Goal: Information Seeking & Learning: Learn about a topic

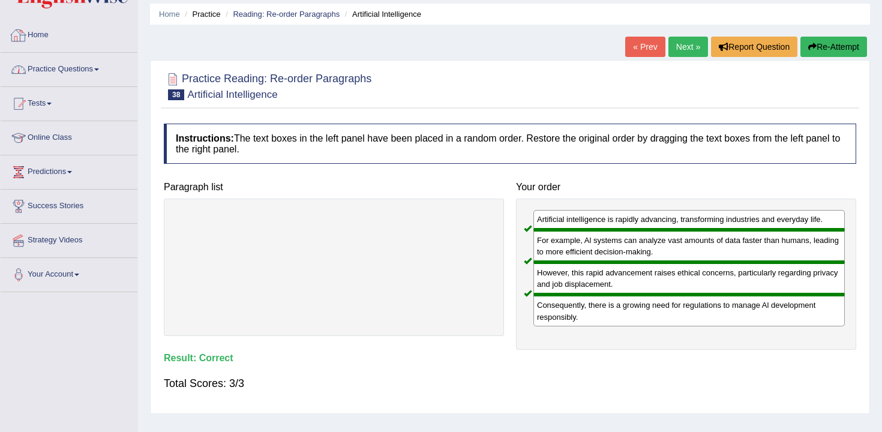
click at [79, 79] on link "Practice Questions" at bounding box center [69, 68] width 137 height 30
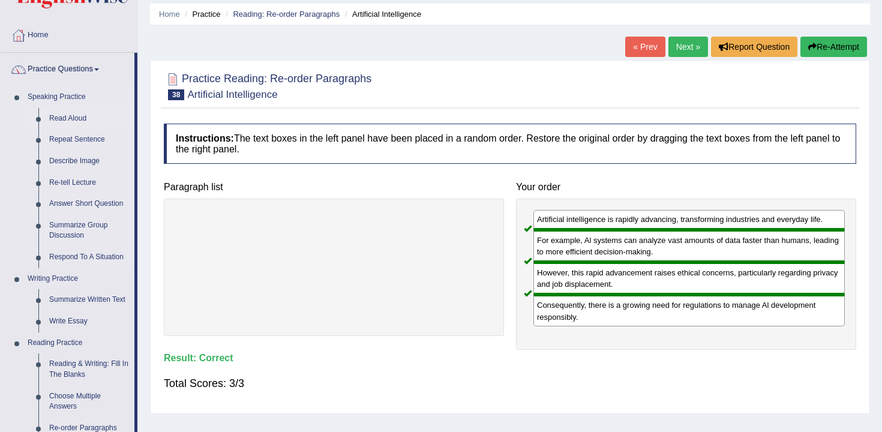
click at [62, 116] on link "Read Aloud" at bounding box center [89, 119] width 91 height 22
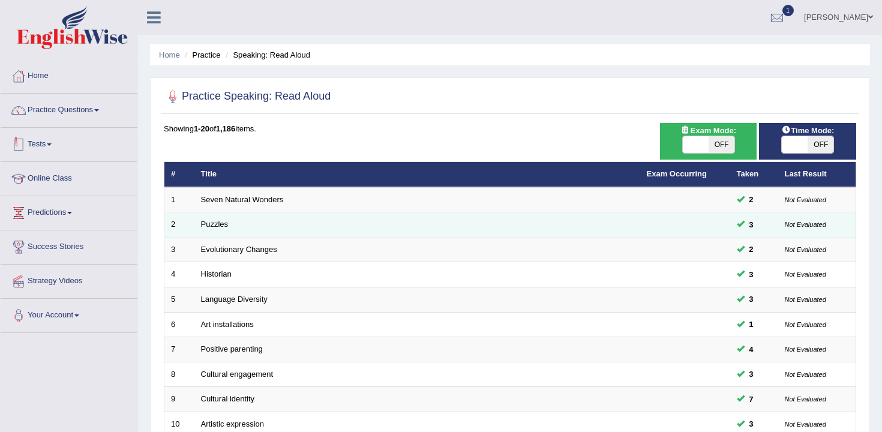
scroll to position [363, 0]
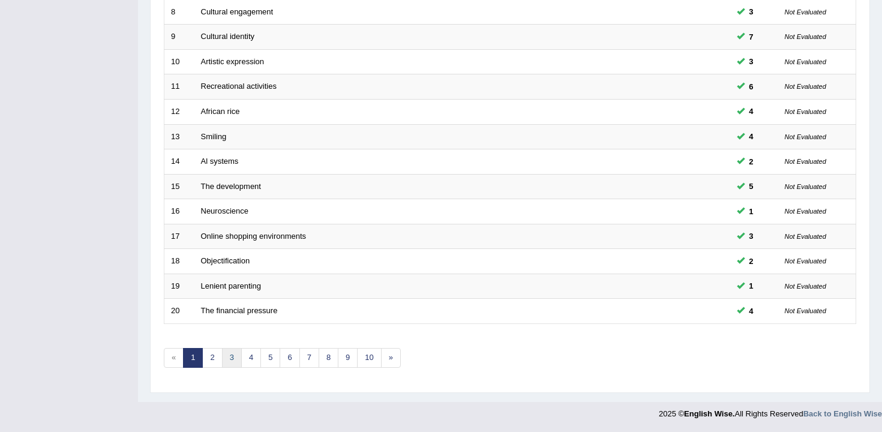
click at [233, 352] on link "3" at bounding box center [232, 358] width 20 height 20
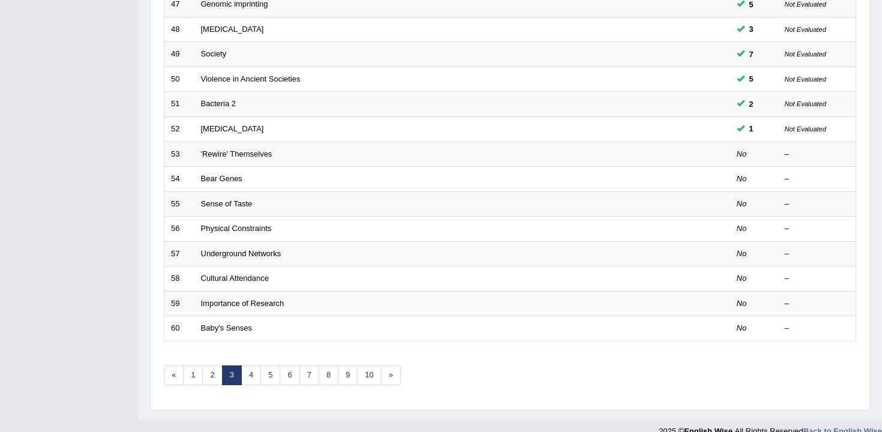
scroll to position [363, 0]
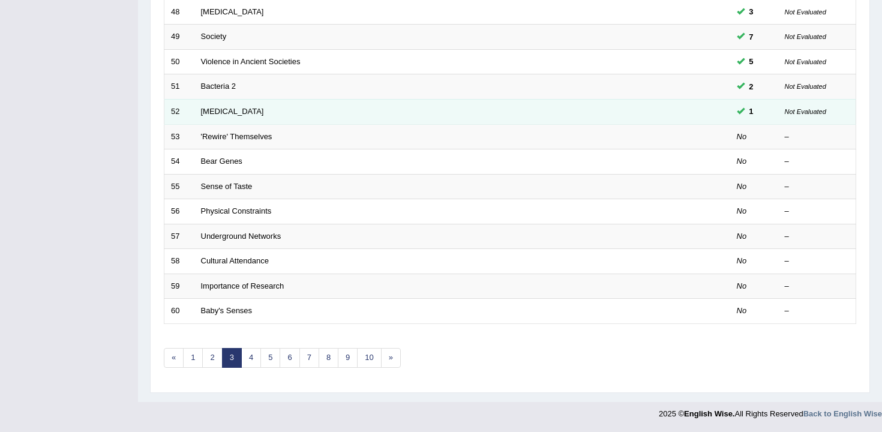
click at [248, 117] on td "Workplace Stress" at bounding box center [417, 111] width 446 height 25
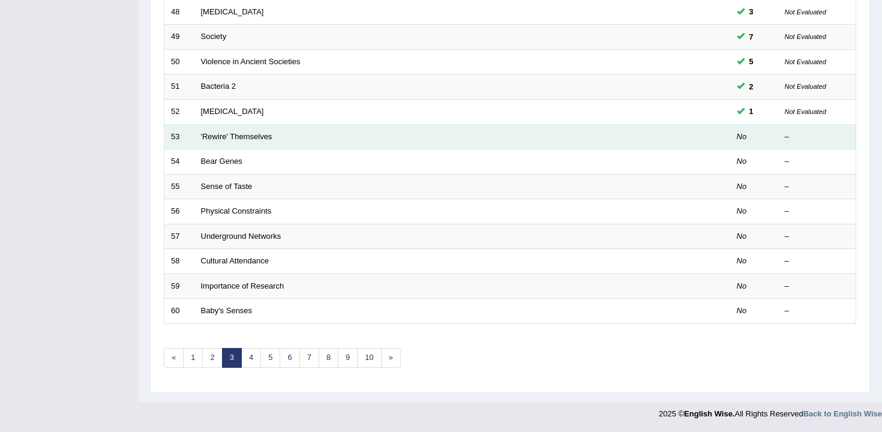
click at [253, 131] on td "'Rewire' Themselves" at bounding box center [417, 136] width 446 height 25
click at [255, 141] on td "'Rewire' Themselves" at bounding box center [417, 136] width 446 height 25
click at [259, 139] on link "'Rewire' Themselves" at bounding box center [236, 136] width 71 height 9
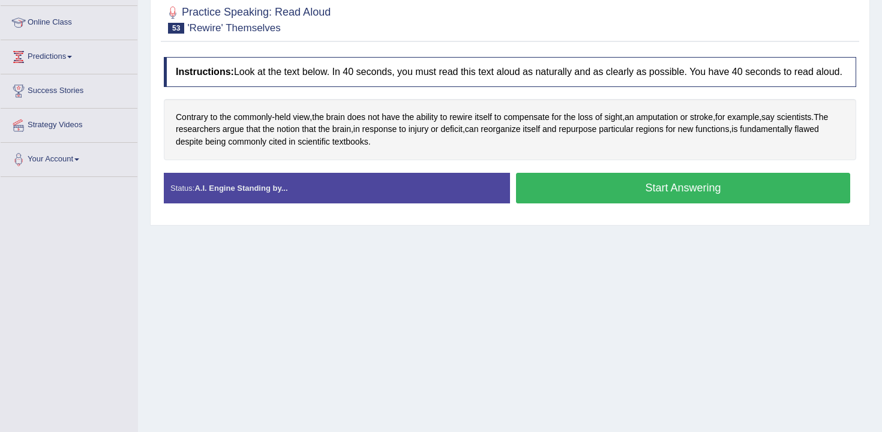
scroll to position [156, 0]
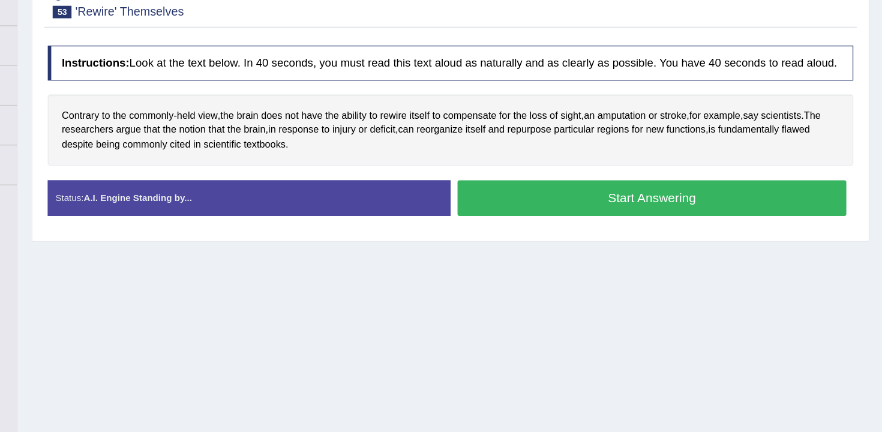
click at [541, 192] on button "Start Answering" at bounding box center [683, 188] width 334 height 31
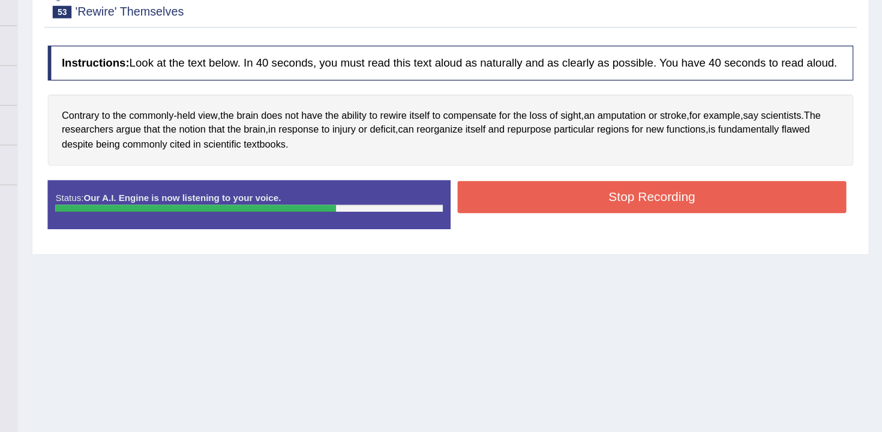
click at [642, 193] on button "Stop Recording" at bounding box center [683, 187] width 334 height 28
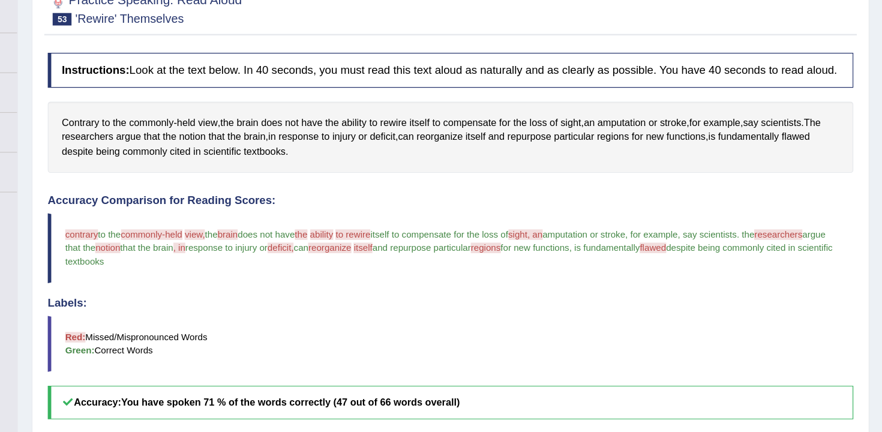
scroll to position [0, 0]
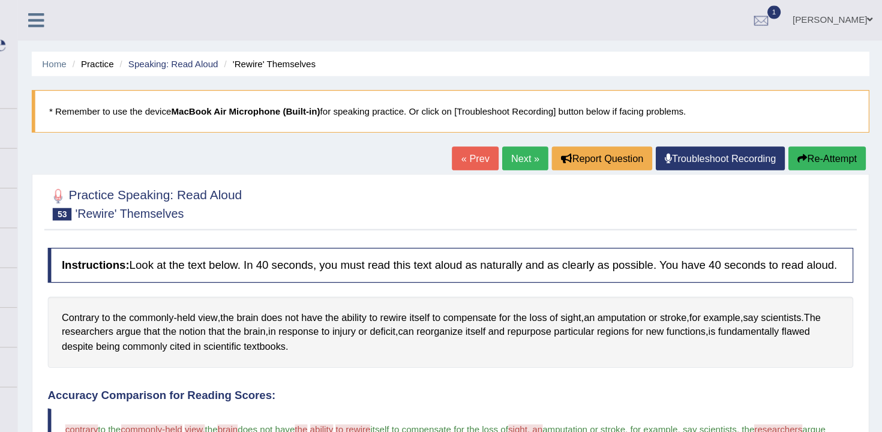
click at [853, 133] on button "Re-Attempt" at bounding box center [834, 136] width 67 height 20
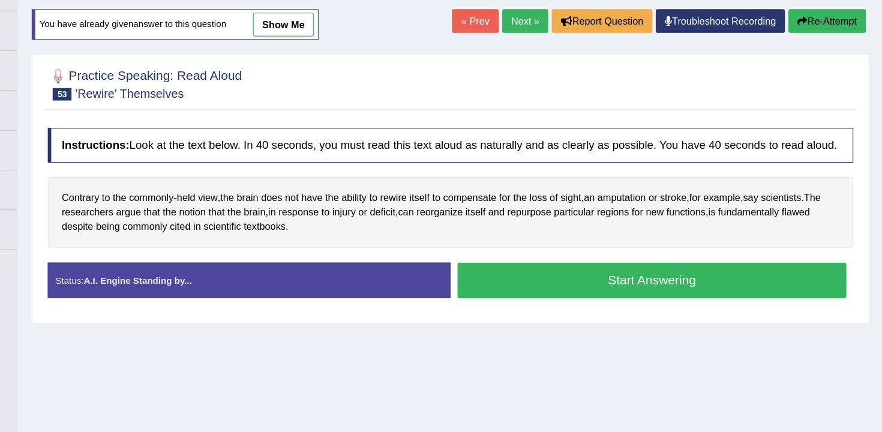
scroll to position [98, 0]
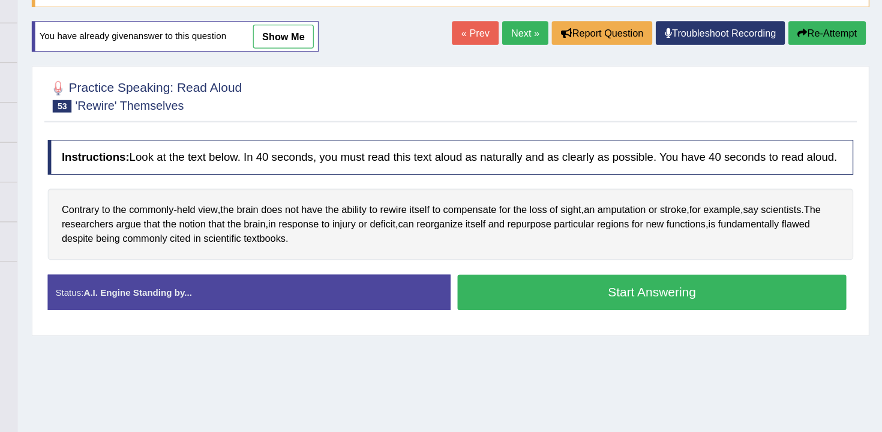
click at [357, 48] on link "show me" at bounding box center [366, 41] width 52 height 20
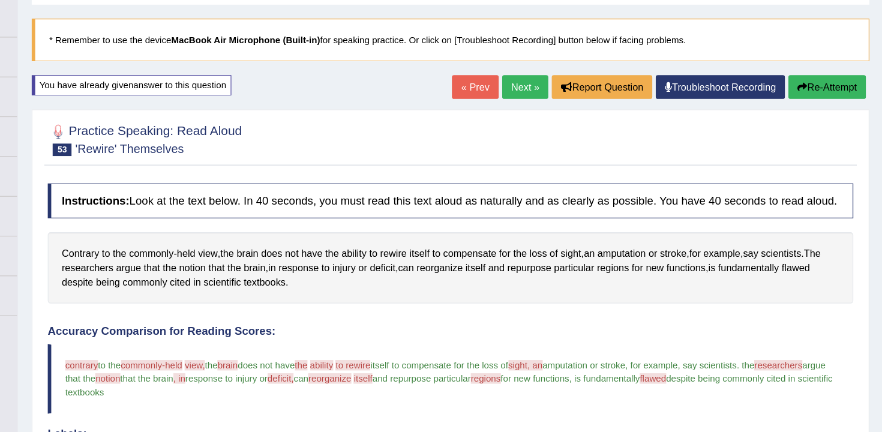
scroll to position [0, 0]
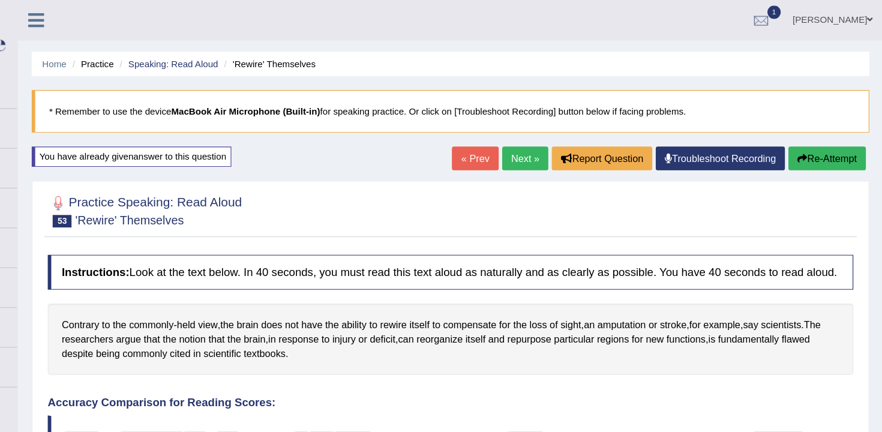
click at [827, 146] on div "« Prev Next » Report Question Troubleshoot Recording Re-Attempt" at bounding box center [690, 137] width 359 height 23
click at [811, 133] on icon "button" at bounding box center [812, 136] width 8 height 8
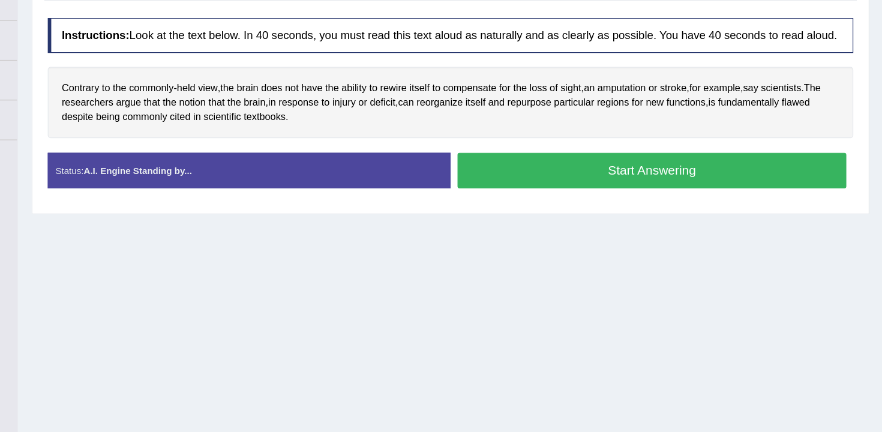
click at [689, 214] on button "Start Answering" at bounding box center [683, 207] width 334 height 31
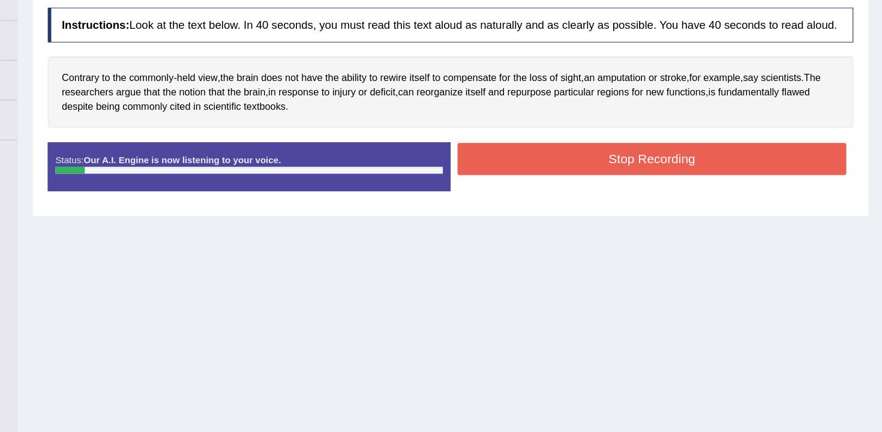
click at [689, 211] on button "Stop Recording" at bounding box center [683, 198] width 334 height 28
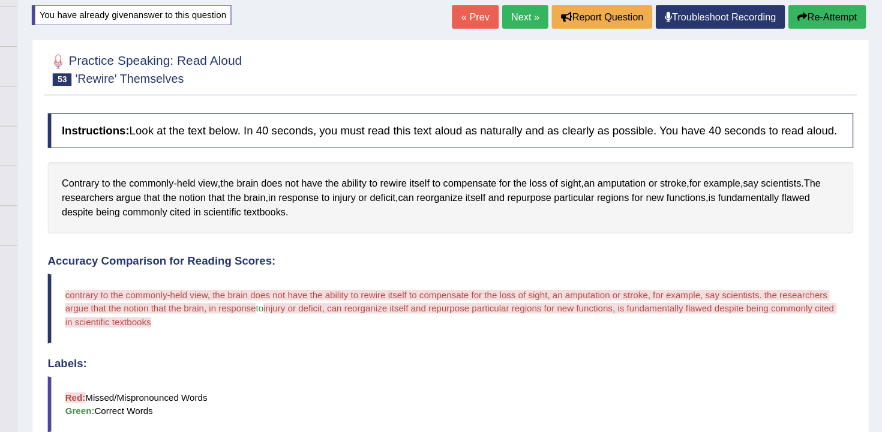
scroll to position [29, 0]
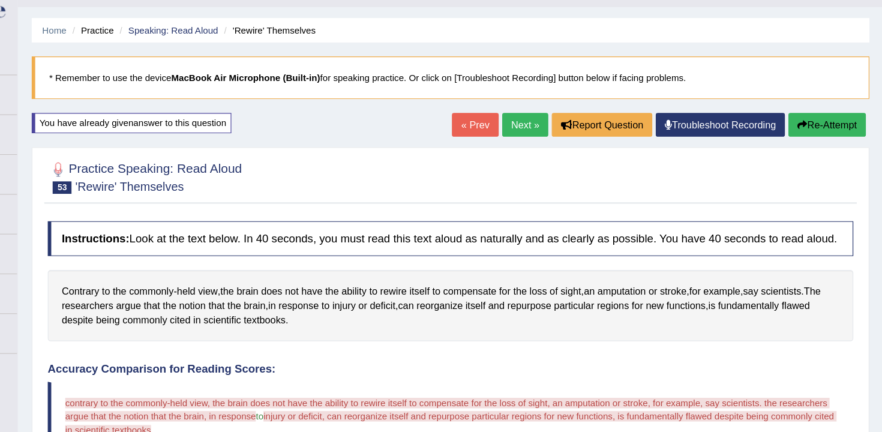
click at [836, 114] on button "Re-Attempt" at bounding box center [834, 107] width 67 height 20
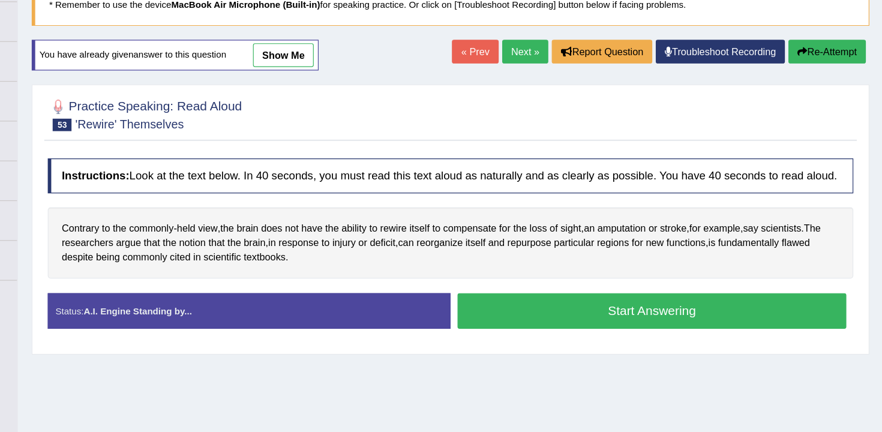
click at [618, 343] on button "Start Answering" at bounding box center [683, 328] width 334 height 31
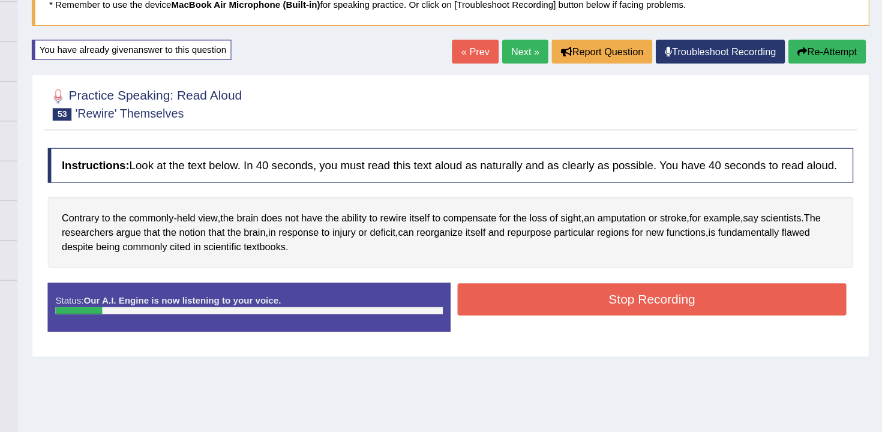
click at [821, 103] on button "Re-Attempt" at bounding box center [834, 105] width 67 height 20
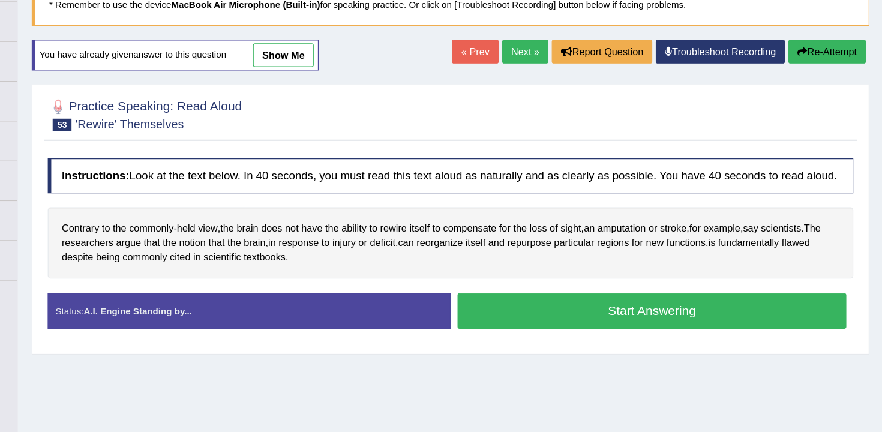
click at [568, 337] on button "Start Answering" at bounding box center [683, 328] width 334 height 31
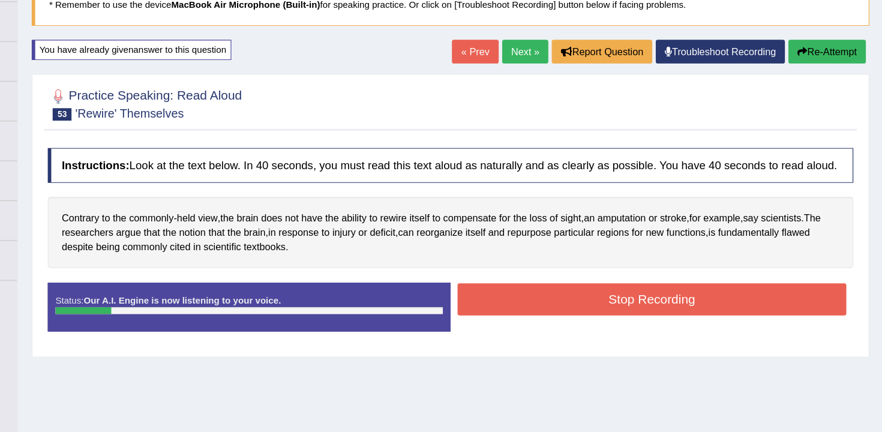
click at [832, 106] on button "Re-Attempt" at bounding box center [834, 105] width 67 height 20
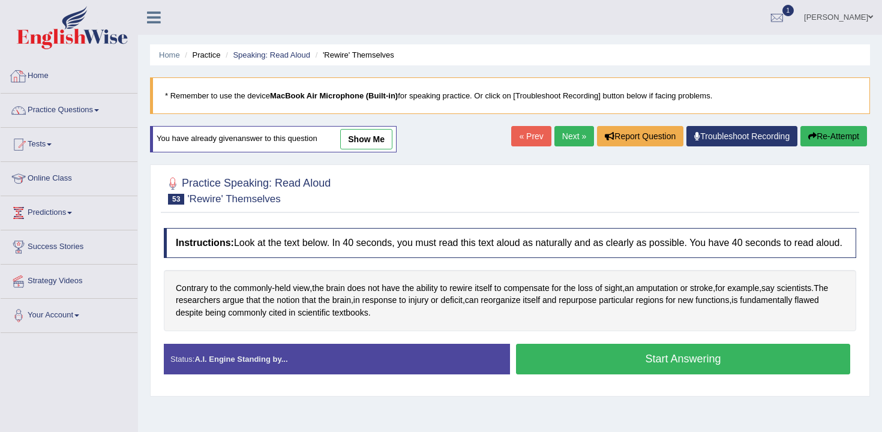
click at [171, 48] on ul "Home Practice Speaking: Read Aloud 'Rewire' Themselves" at bounding box center [510, 54] width 720 height 21
click at [178, 58] on link "Home" at bounding box center [169, 54] width 21 height 9
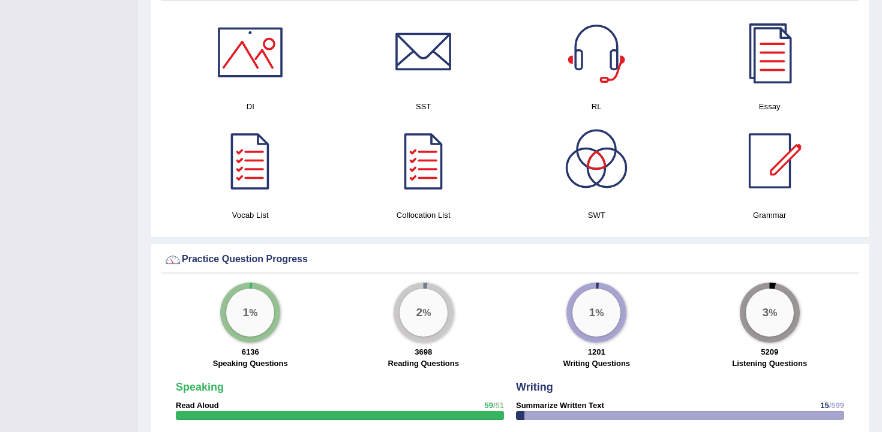
scroll to position [687, 0]
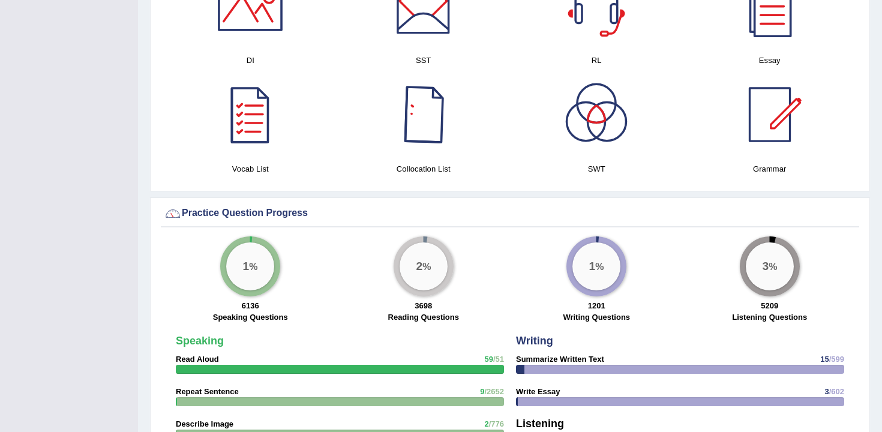
click at [430, 31] on div at bounding box center [424, 6] width 84 height 84
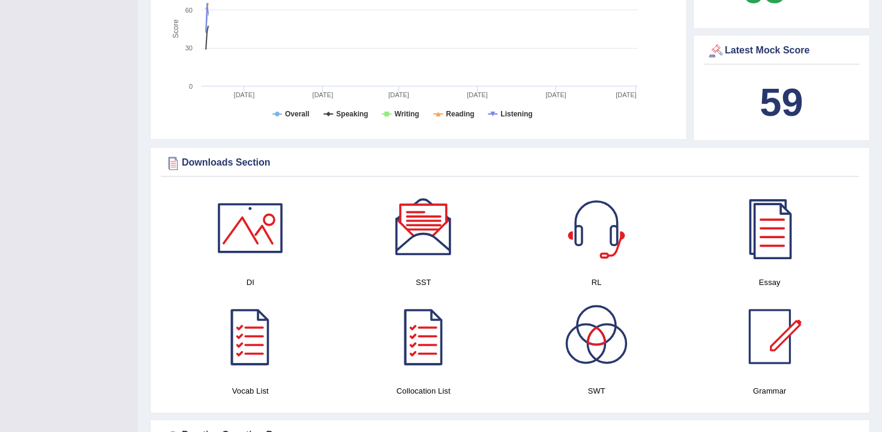
scroll to position [0, 0]
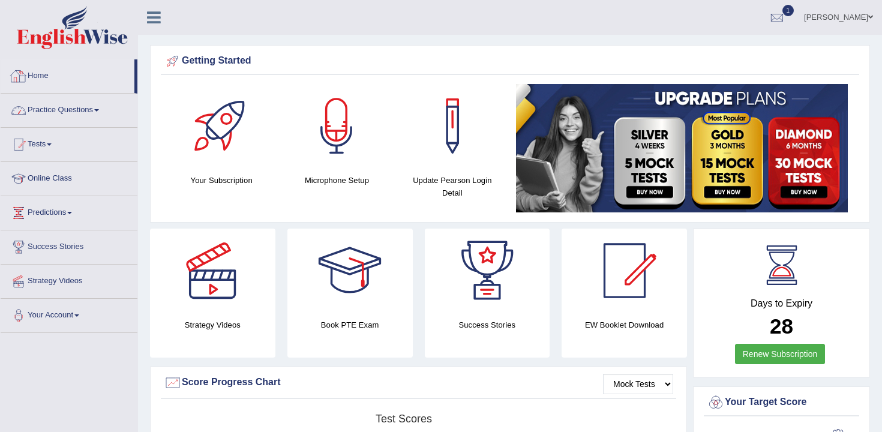
click at [88, 113] on link "Practice Questions" at bounding box center [69, 109] width 137 height 30
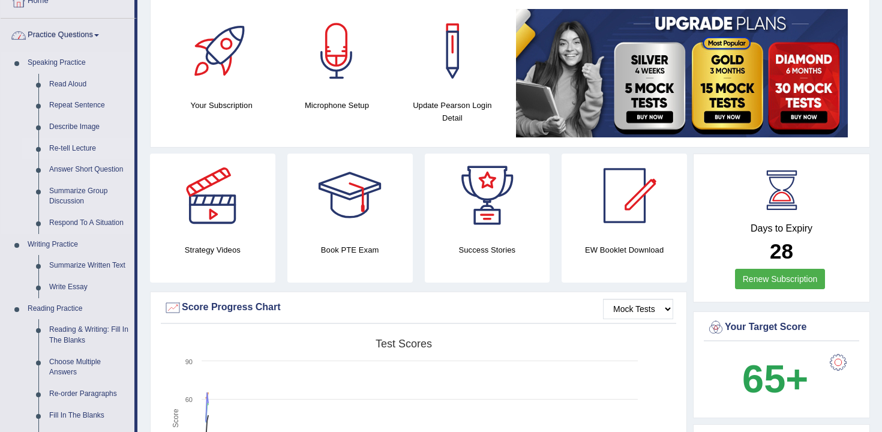
scroll to position [93, 0]
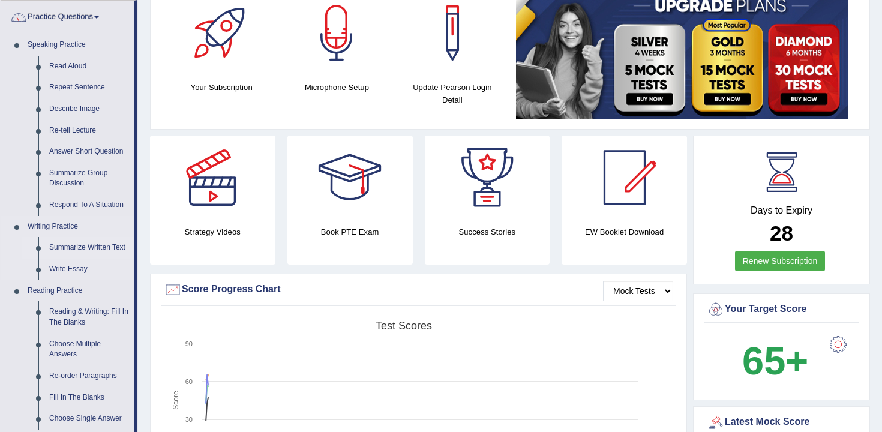
click at [85, 253] on link "Summarize Written Text" at bounding box center [89, 248] width 91 height 22
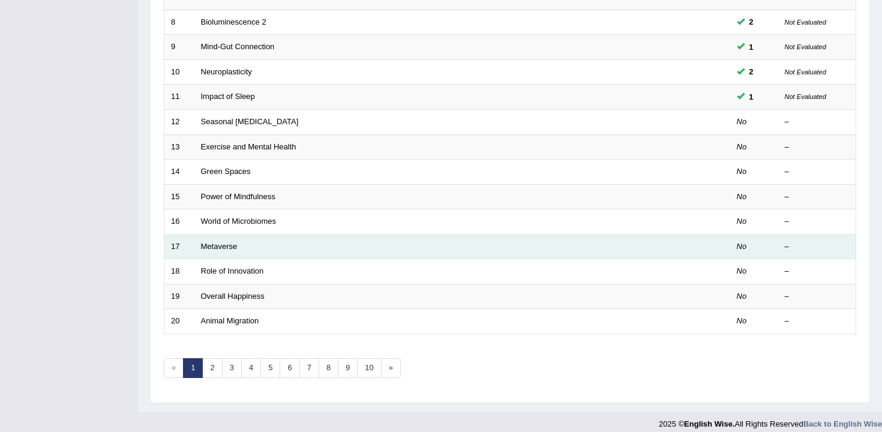
scroll to position [331, 0]
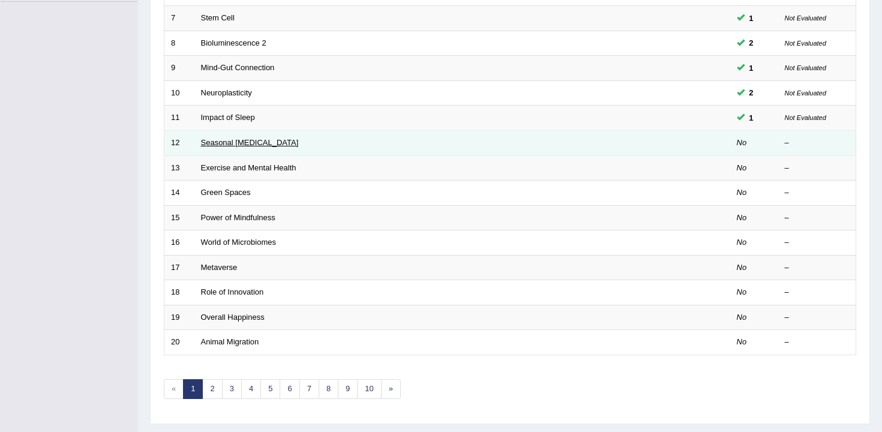
click at [251, 145] on link "Seasonal [MEDICAL_DATA]" at bounding box center [250, 142] width 98 height 9
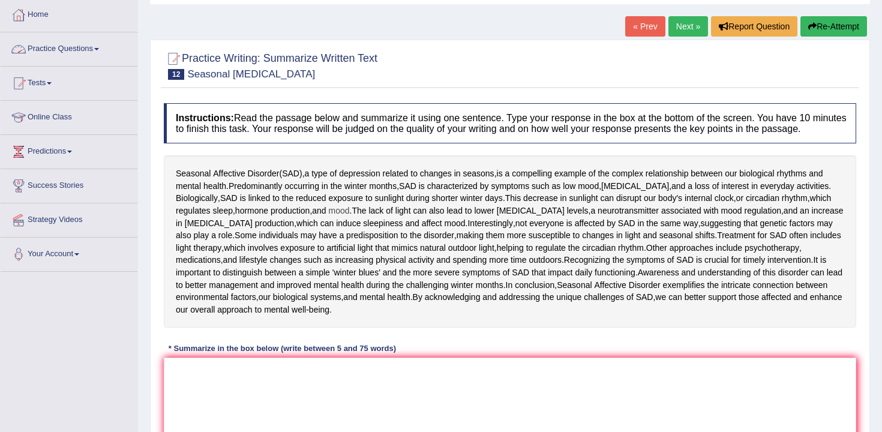
scroll to position [97, 0]
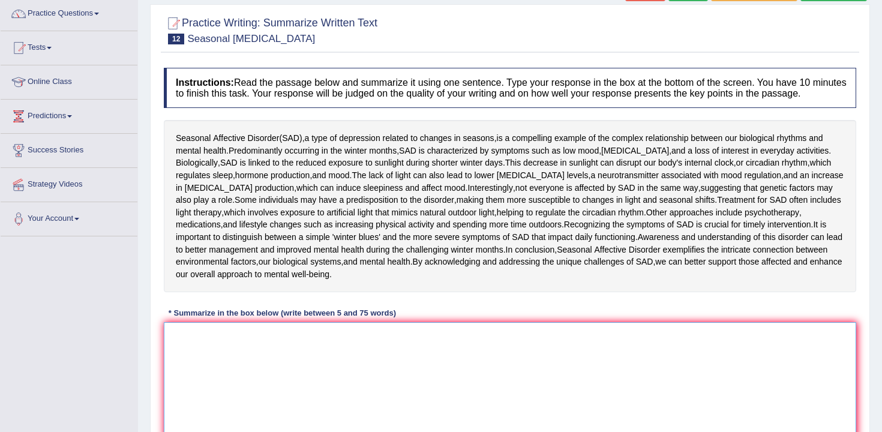
click at [344, 367] on textarea at bounding box center [510, 380] width 693 height 116
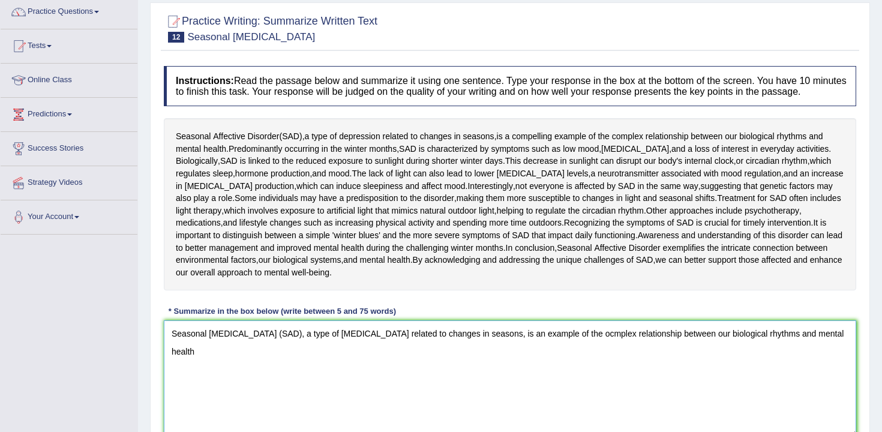
scroll to position [97, 0]
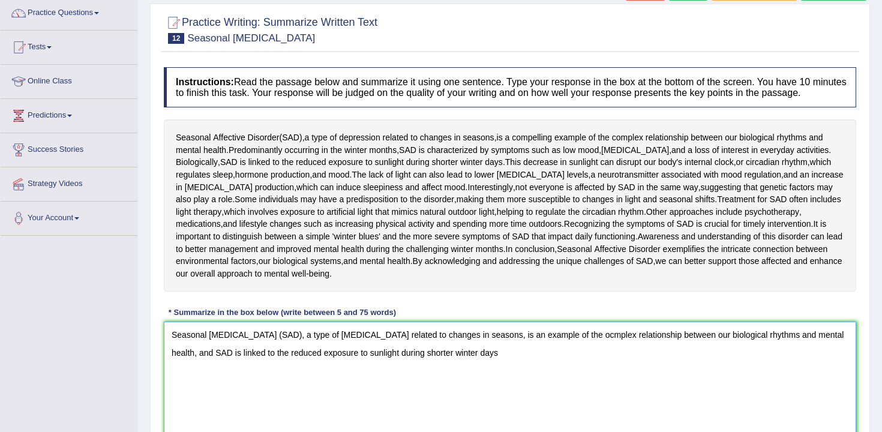
drag, startPoint x: 298, startPoint y: 348, endPoint x: 498, endPoint y: 346, distance: 199.9
click at [498, 346] on textarea "Seasonal Affective Disorder (SAD), a type of depression related to changes in s…" at bounding box center [510, 380] width 693 height 116
click at [397, 370] on textarea "Seasonal Affective Disorder (SAD) is an example of the ocmplex relationship bet…" at bounding box center [510, 380] width 693 height 116
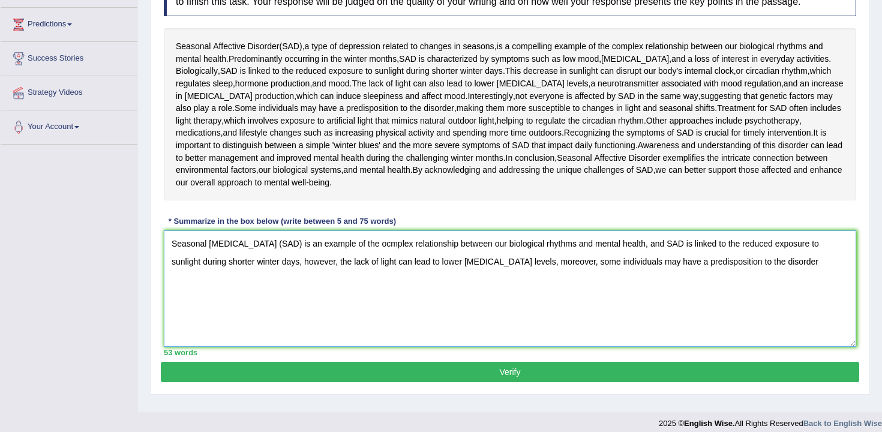
scroll to position [189, 0]
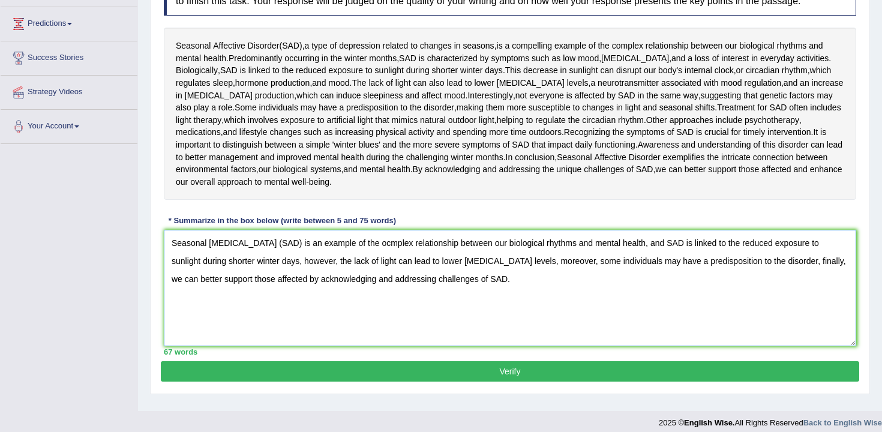
type textarea "Seasonal Affective Disorder (SAD) is an example of the ocmplex relationship bet…"
click at [773, 382] on button "Verify" at bounding box center [510, 371] width 699 height 20
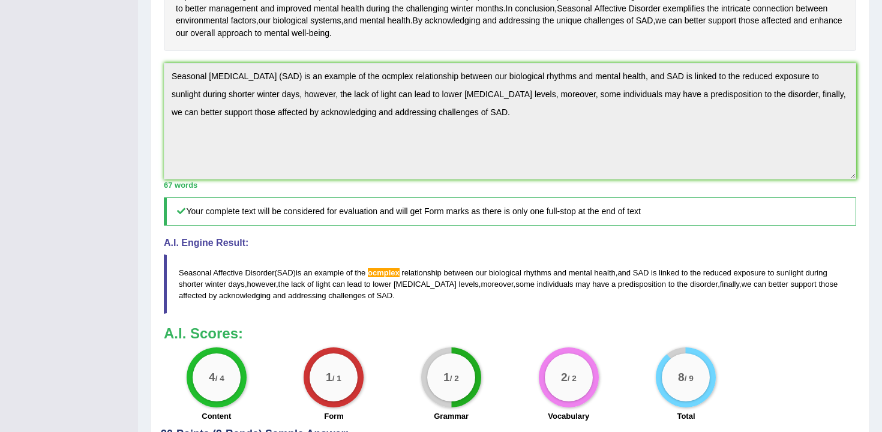
scroll to position [339, 0]
click at [31, 8] on div "Toggle navigation Home Practice Questions Speaking Practice Read Aloud Repeat S…" at bounding box center [441, 97] width 882 height 873
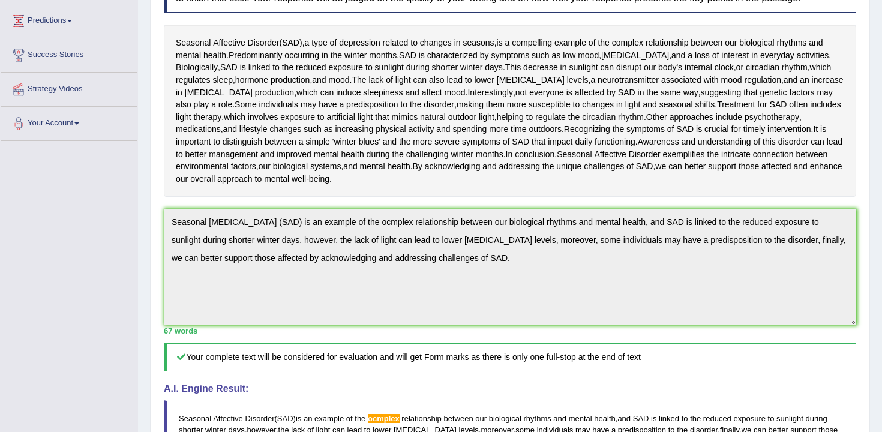
scroll to position [61, 0]
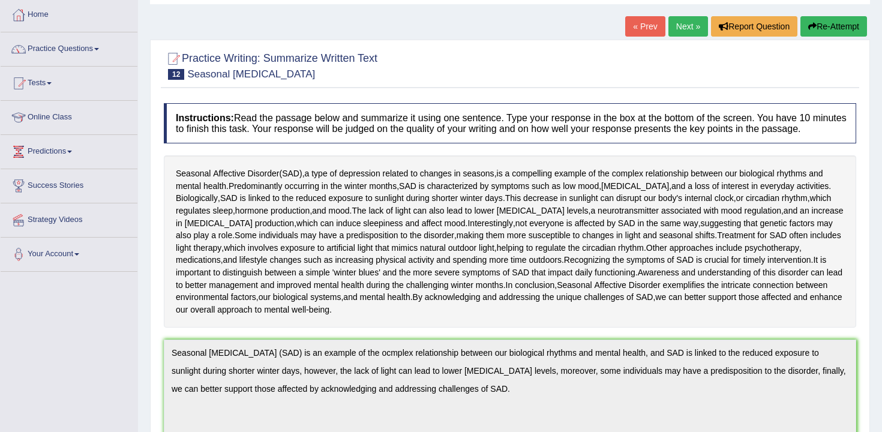
click at [833, 17] on button "Re-Attempt" at bounding box center [834, 26] width 67 height 20
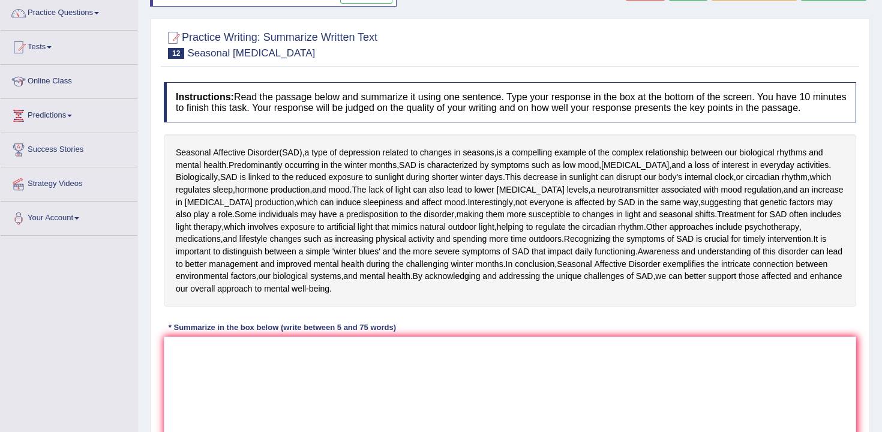
scroll to position [146, 0]
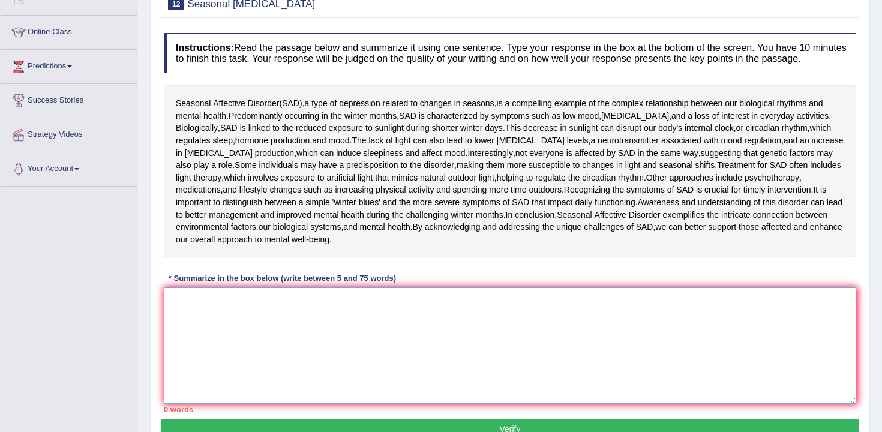
click at [499, 301] on textarea at bounding box center [510, 345] width 693 height 116
paste textarea "Seasonal Affective Disorder (SAD) is an example of the ocmplex relationship bet…"
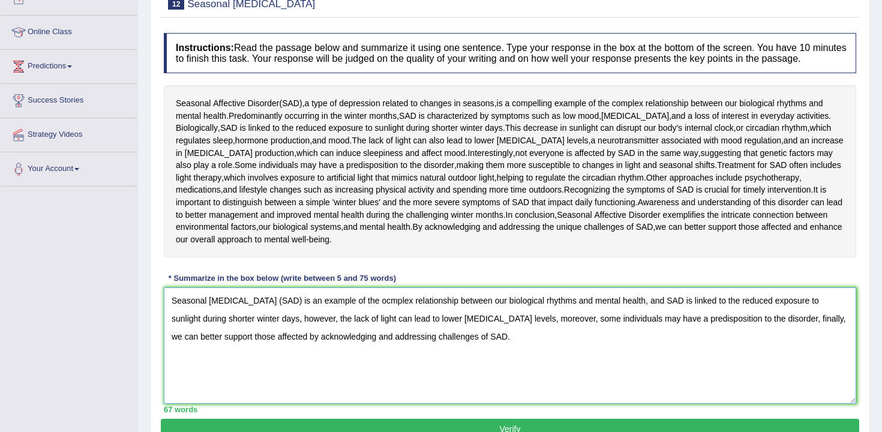
click at [393, 311] on textarea "Seasonal Affective Disorder (SAD) is an example of the ocmplex relationship bet…" at bounding box center [510, 345] width 693 height 116
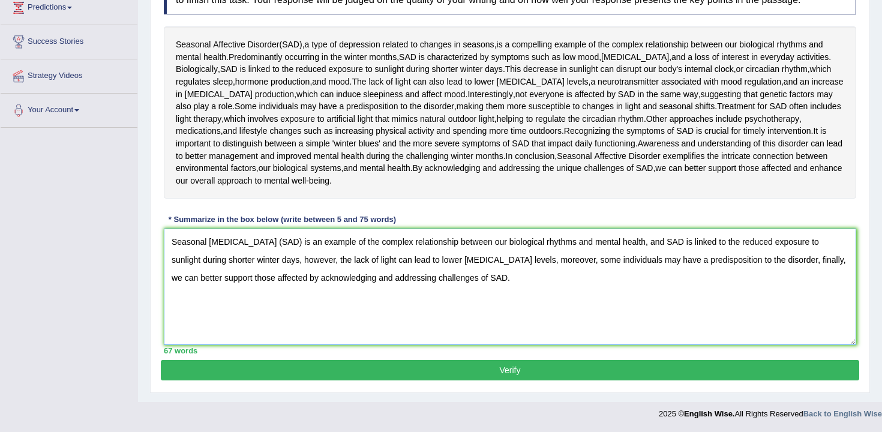
type textarea "Seasonal Affective Disorder (SAD) is an example of the complex relationship bet…"
click at [438, 386] on div "Practice Writing: Summarize Written Text 12 Seasonal Affective Disorder Instruc…" at bounding box center [510, 152] width 720 height 483
click at [439, 380] on button "Verify" at bounding box center [510, 370] width 699 height 20
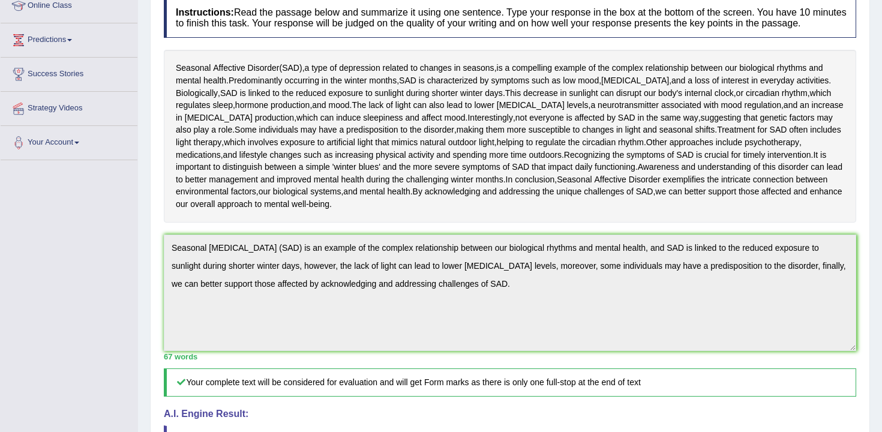
scroll to position [0, 0]
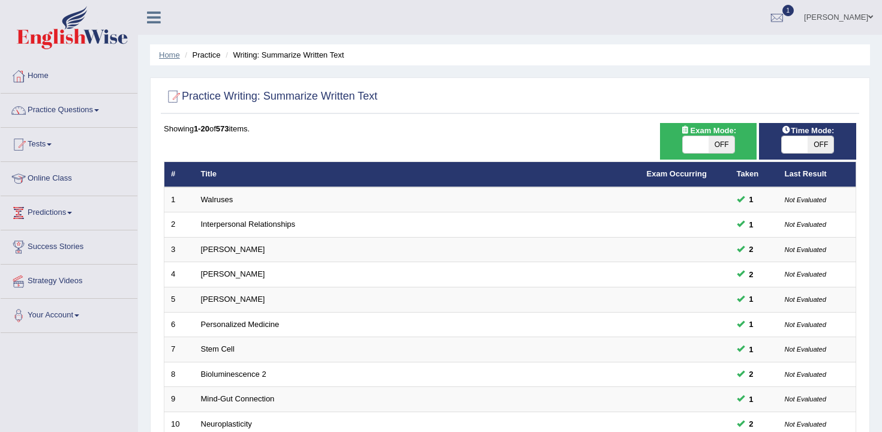
click at [164, 50] on link "Home" at bounding box center [169, 54] width 21 height 9
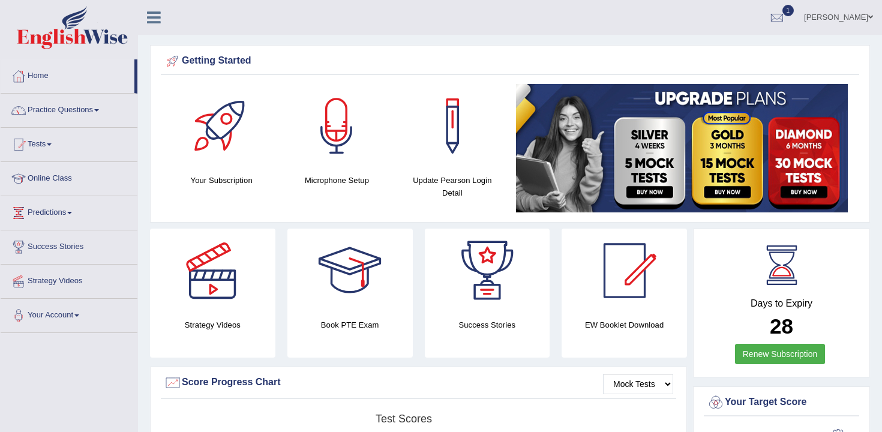
click at [319, 161] on div at bounding box center [337, 126] width 84 height 84
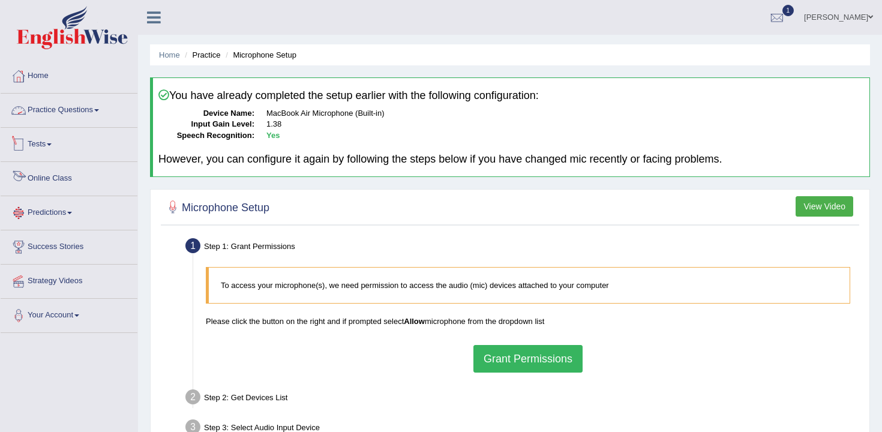
click at [70, 110] on link "Practice Questions" at bounding box center [69, 109] width 137 height 30
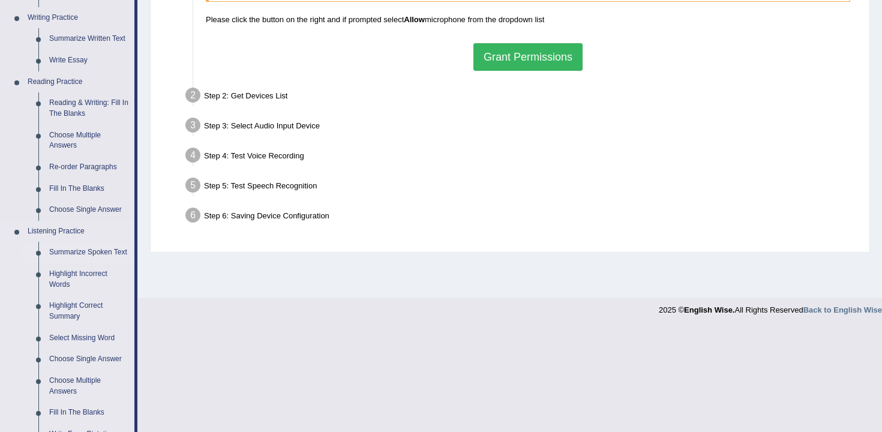
click at [94, 248] on link "Summarize Spoken Text" at bounding box center [89, 253] width 91 height 22
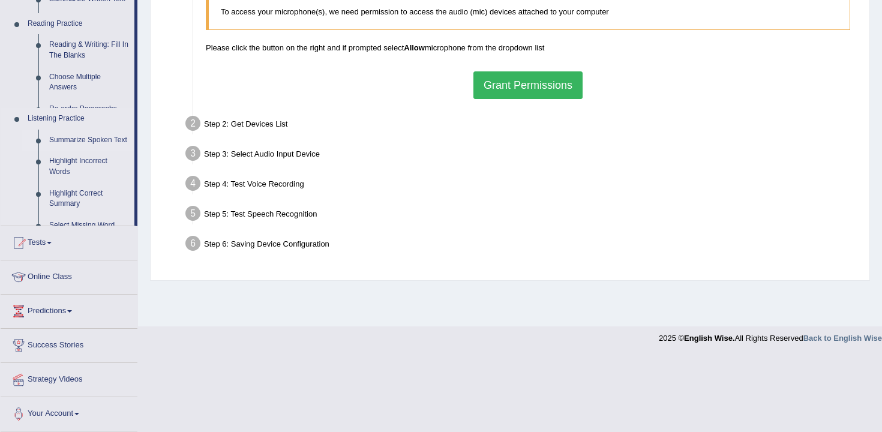
scroll to position [198, 0]
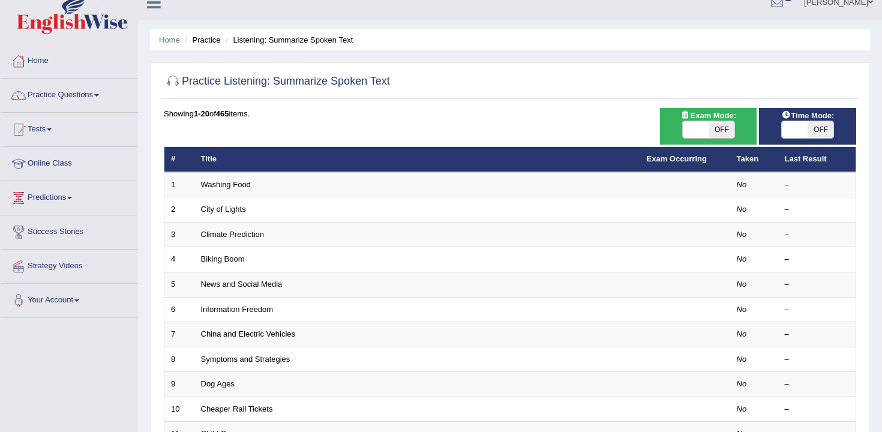
scroll to position [19, 0]
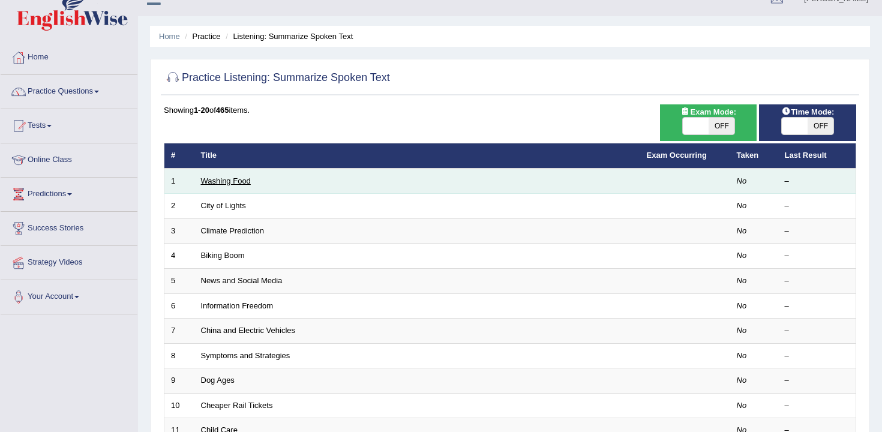
click at [220, 184] on link "Washing Food" at bounding box center [226, 180] width 50 height 9
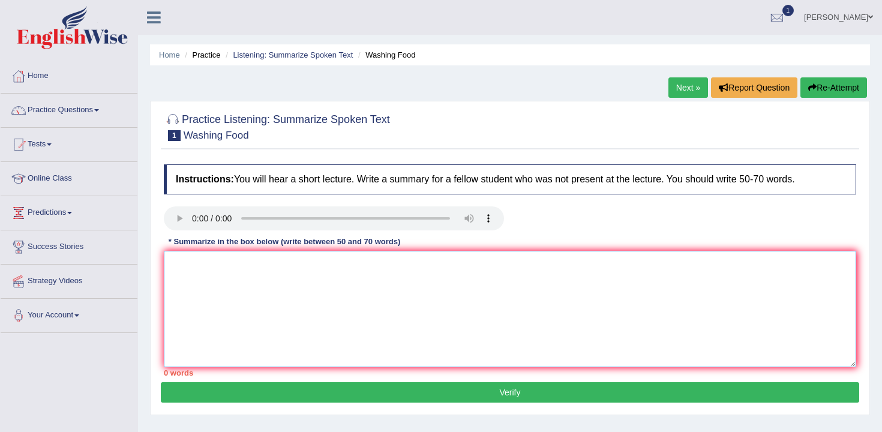
click at [230, 275] on textarea at bounding box center [510, 309] width 693 height 116
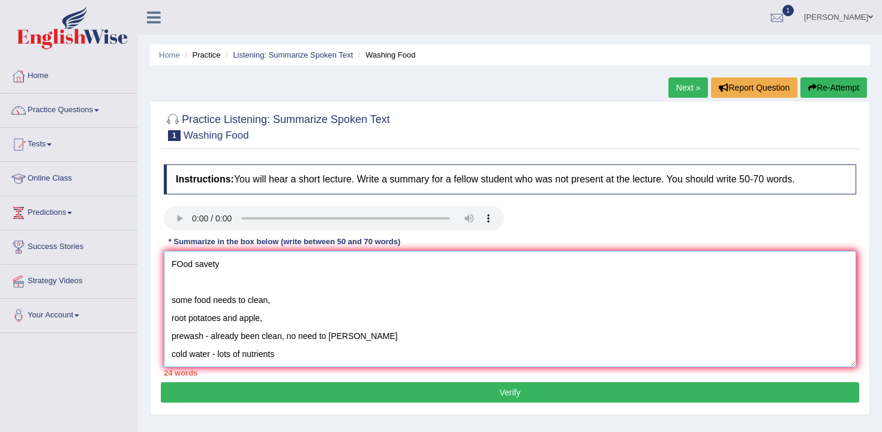
scroll to position [18, 0]
click at [358, 322] on textarea "FOod savety some food needs to clean, root potatoes and apple, prewash - alread…" at bounding box center [510, 309] width 693 height 116
click at [244, 355] on textarea "FOod savety some food needs to clean, root potatoes and apple, prewash - alread…" at bounding box center [510, 309] width 693 height 116
click at [364, 327] on textarea "FOod savety some food needs to clean, root potatoes and apple, prewash - alread…" at bounding box center [510, 309] width 693 height 116
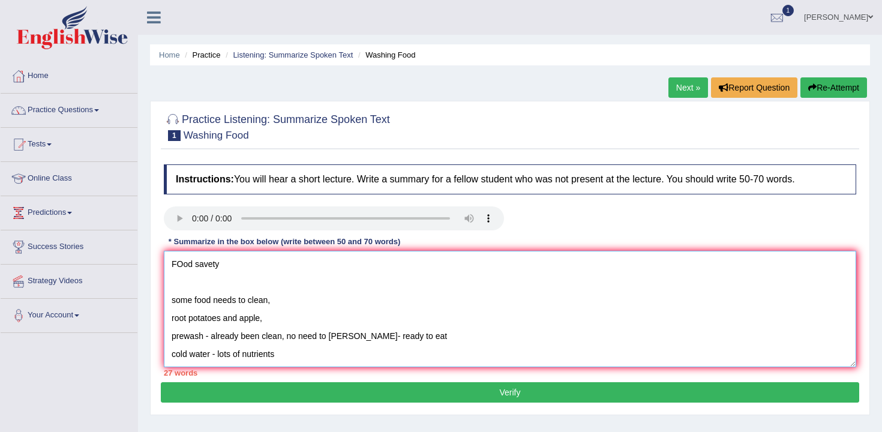
click at [228, 269] on textarea "FOod savety some food needs to clean, root potatoes and apple, prewash - alread…" at bounding box center [510, 309] width 693 height 116
click at [193, 278] on textarea "FOod savety some food needs to clean, root potatoes and apple, prewash - alread…" at bounding box center [510, 309] width 693 height 116
click at [170, 268] on textarea "FOod savety some food needs to clean, root potatoes and apple, prewash - alread…" at bounding box center [510, 309] width 693 height 116
click at [218, 272] on textarea "FOod savety some food needs to clean, root potatoes and apple, prewash - alread…" at bounding box center [510, 309] width 693 height 116
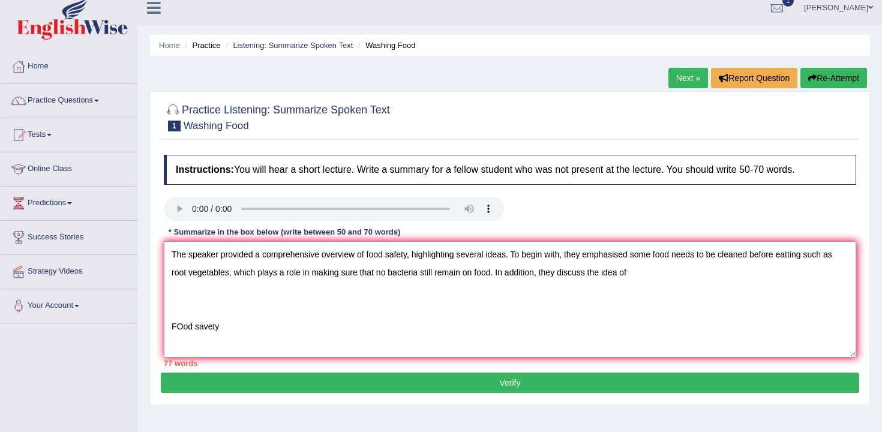
drag, startPoint x: 594, startPoint y: 278, endPoint x: 785, endPoint y: 258, distance: 192.5
click at [768, 269] on textarea "The speaker provided a comprehensive overview of food safety, highlighting seve…" at bounding box center [510, 299] width 693 height 116
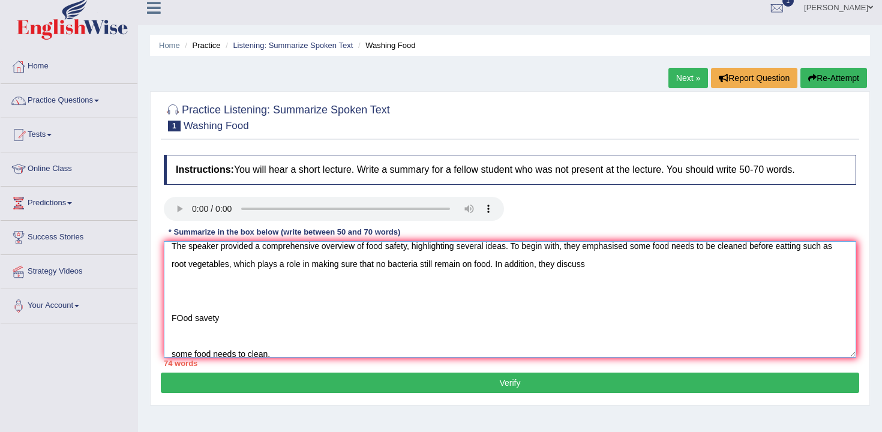
scroll to position [4, 0]
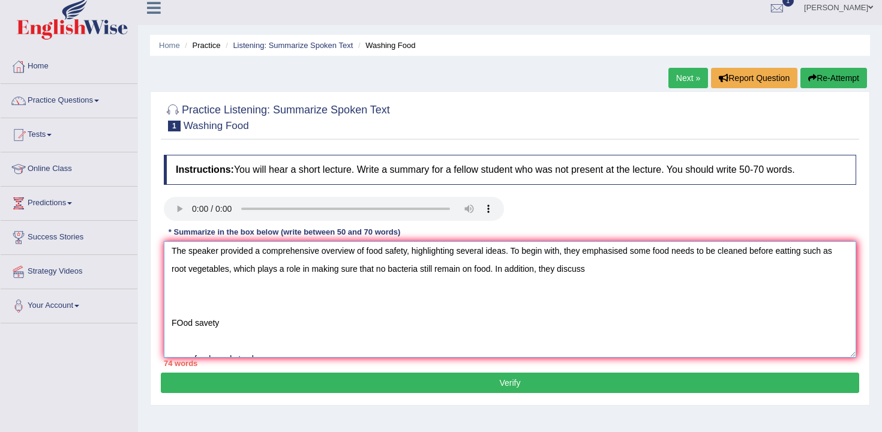
click at [211, 272] on textarea "The speaker provided a comprehensive overview of food safety, highlighting seve…" at bounding box center [510, 299] width 693 height 116
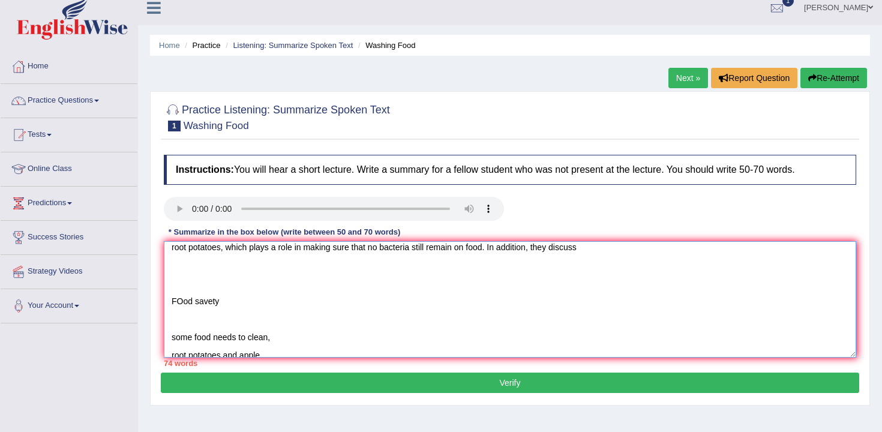
scroll to position [0, 0]
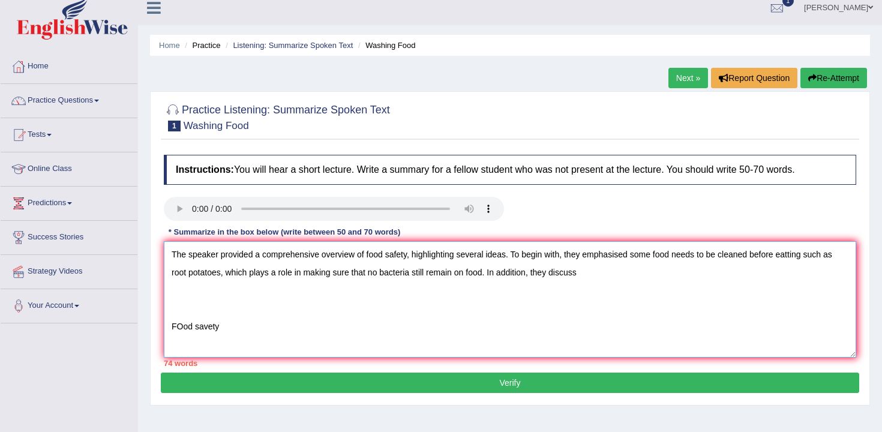
click at [600, 268] on textarea "The speaker provided a comprehensive overview of food safety, highlighting seve…" at bounding box center [510, 299] width 693 height 116
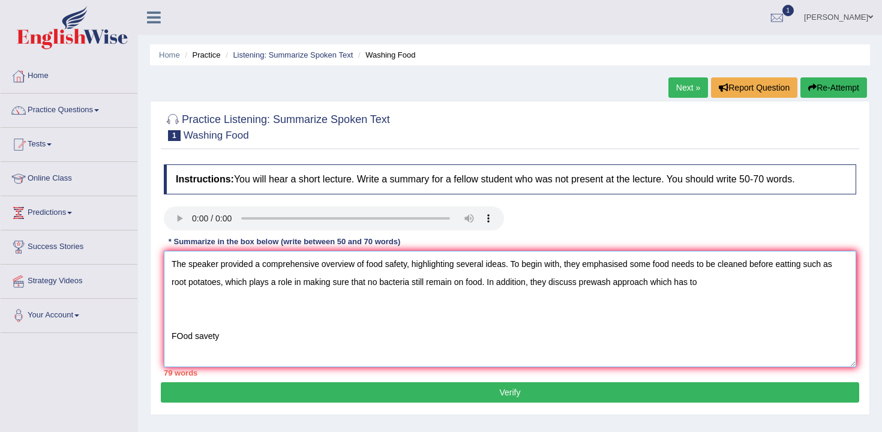
click at [454, 274] on textarea "The speaker provided a comprehensive overview of food safety, highlighting seve…" at bounding box center [510, 309] width 693 height 116
click at [391, 265] on textarea "The speaker provided a comprehensive overview of food safety, highlighting seve…" at bounding box center [510, 309] width 693 height 116
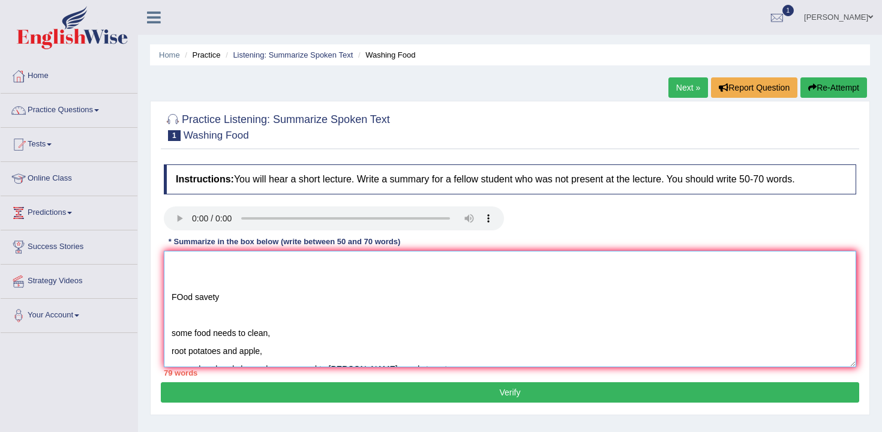
scroll to position [90, 0]
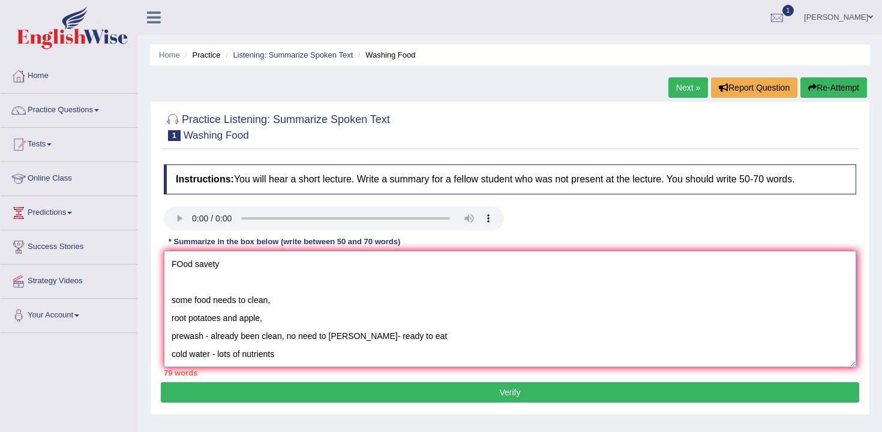
drag, startPoint x: 222, startPoint y: 290, endPoint x: 432, endPoint y: 321, distance: 212.3
click at [432, 321] on textarea "The speaker provided a comprehensive overview of food safety, highlighting seve…" at bounding box center [510, 309] width 693 height 116
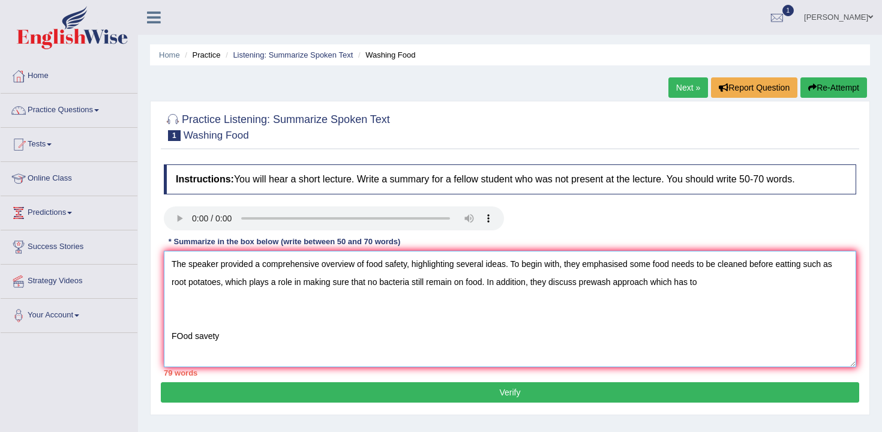
click at [721, 284] on textarea "The speaker provided a comprehensive overview of food safety, highlighting seve…" at bounding box center [510, 309] width 693 height 116
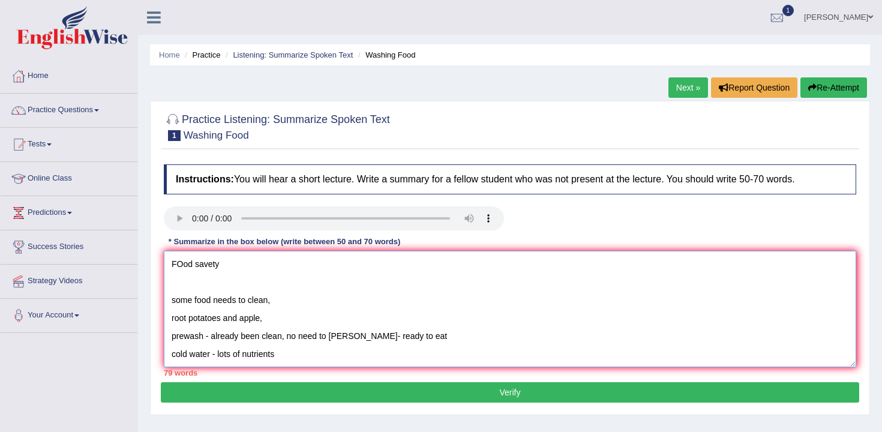
scroll to position [25, 0]
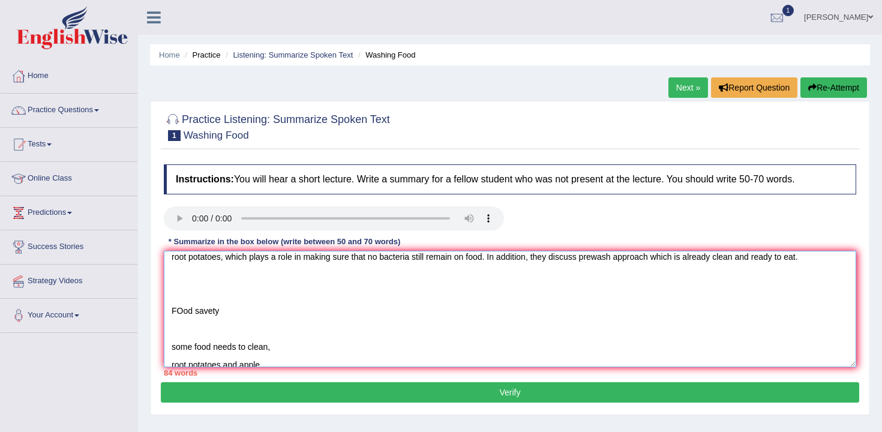
click at [659, 262] on textarea "The speaker provided a comprehensive overview of food safety, highlighting seve…" at bounding box center [510, 309] width 693 height 116
click at [762, 257] on textarea "The speaker provided a comprehensive overview of food safety, highlighting seve…" at bounding box center [510, 309] width 693 height 116
click at [843, 259] on textarea "The speaker provided a comprehensive overview of food safety, highlighting seve…" at bounding box center [510, 309] width 693 height 116
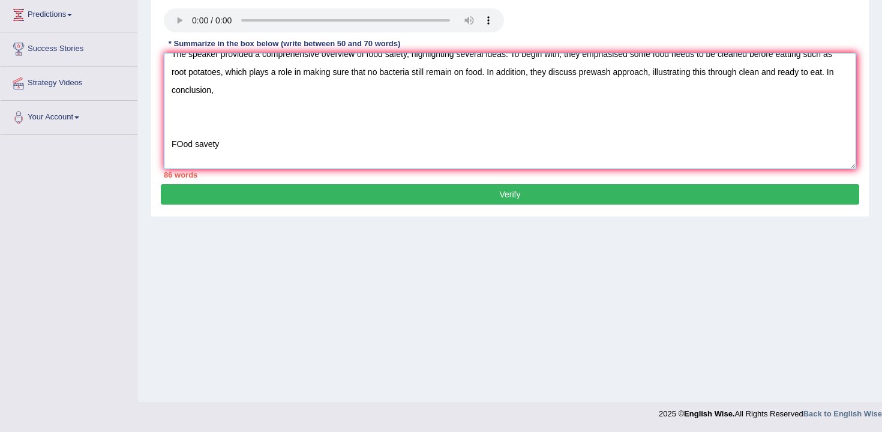
scroll to position [0, 0]
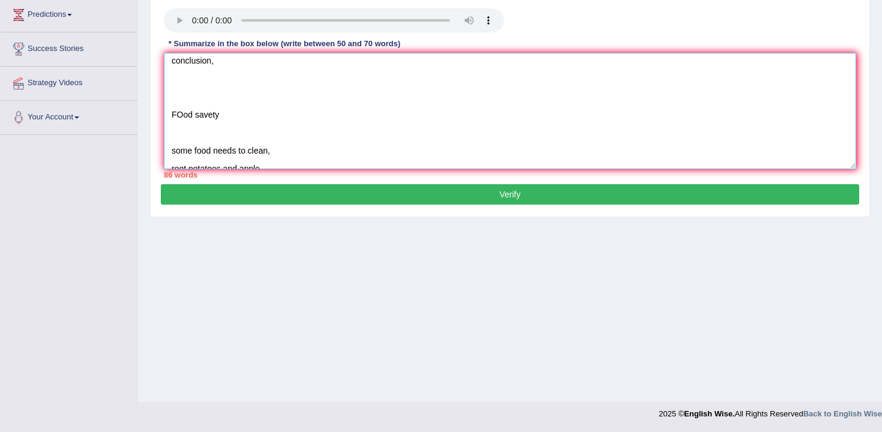
drag, startPoint x: 313, startPoint y: 139, endPoint x: 170, endPoint y: 111, distance: 145.0
click at [170, 111] on textarea "The speaker provided a comprehensive overview of food safety, highlighting seve…" at bounding box center [510, 111] width 693 height 116
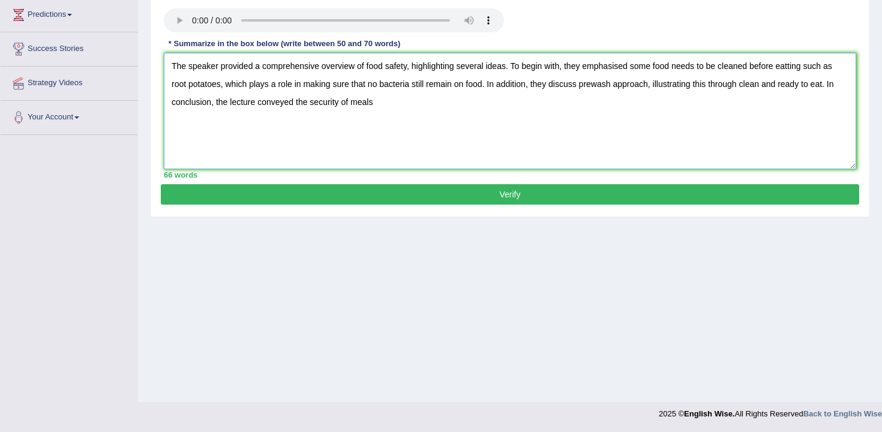
type textarea "The speaker provided a comprehensive overview of food safety, highlighting seve…"
click at [519, 194] on button "Verify" at bounding box center [510, 194] width 699 height 20
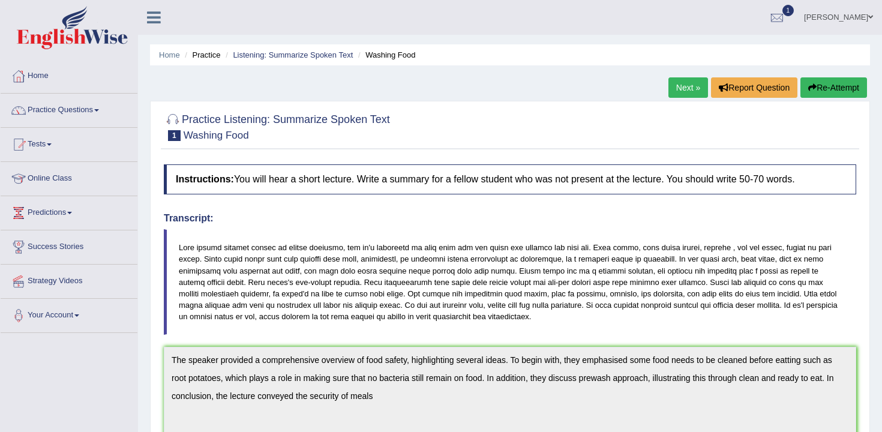
click at [829, 84] on button "Re-Attempt" at bounding box center [834, 87] width 67 height 20
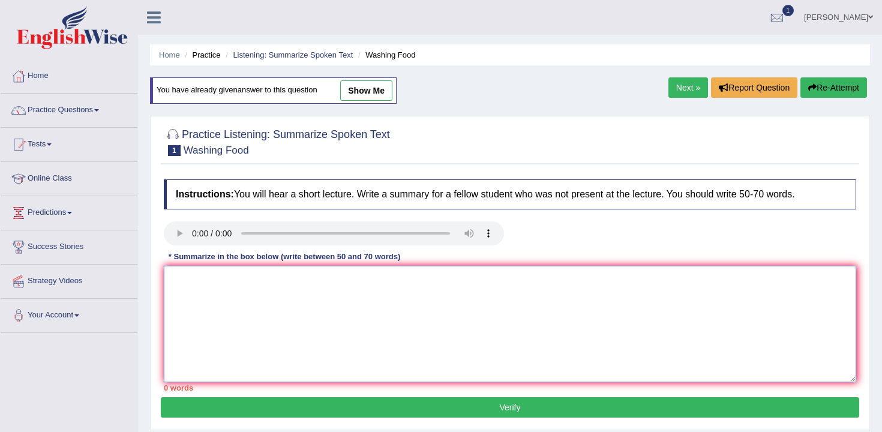
click at [396, 301] on textarea at bounding box center [510, 324] width 693 height 116
paste textarea "he speaker provided a comprehensive overview of food safety, highlighting sever…"
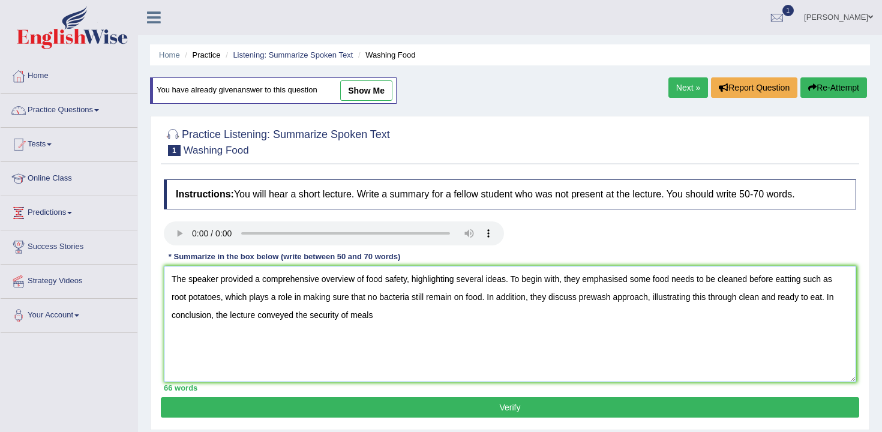
click at [792, 285] on textarea "The speaker provided a comprehensive overview of food safety, highlighting seve…" at bounding box center [510, 324] width 693 height 116
click at [723, 314] on textarea "The speaker provided a comprehensive overview of food safety, highlighting seve…" at bounding box center [510, 324] width 693 height 116
click at [339, 324] on textarea "The speaker provided a comprehensive overview of food safety, highlighting seve…" at bounding box center [510, 324] width 693 height 116
click at [369, 324] on textarea "The speaker provided a comprehensive overview of food safety, highlighting seve…" at bounding box center [510, 324] width 693 height 116
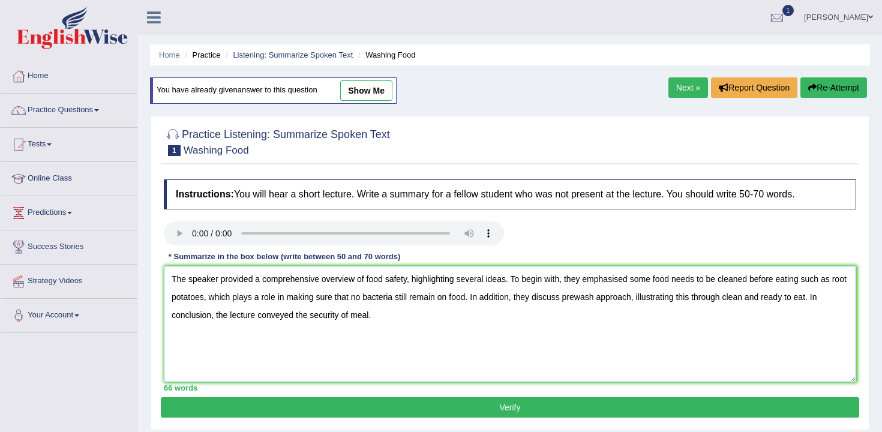
type textarea "The speaker provided a comprehensive overview of food safety, highlighting seve…"
click at [424, 401] on button "Verify" at bounding box center [510, 407] width 699 height 20
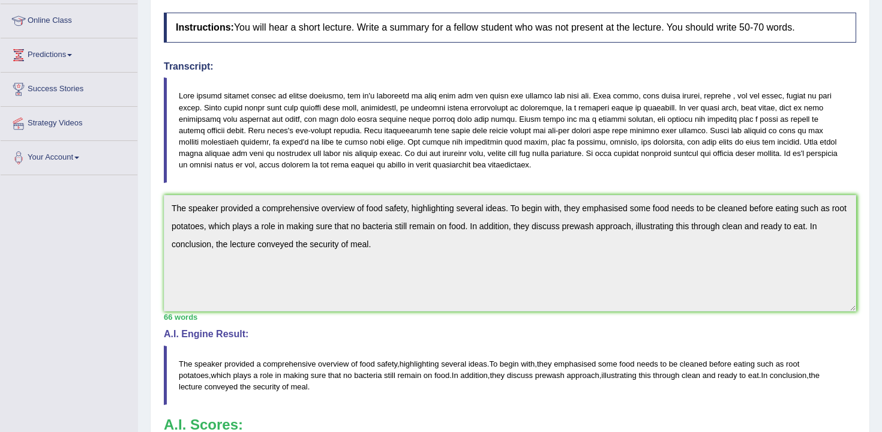
scroll to position [88, 0]
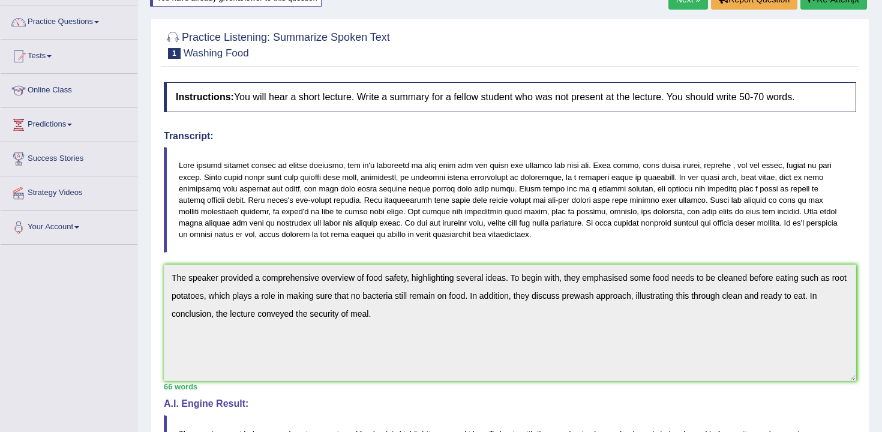
drag, startPoint x: 608, startPoint y: 238, endPoint x: 129, endPoint y: 155, distance: 486.0
click at [129, 155] on div "Toggle navigation Home Practice Questions Speaking Practice Read Aloud Repeat S…" at bounding box center [441, 304] width 882 height 784
click at [458, 281] on div "Instructions: You will hear a short lecture. Write a summary for a fellow stude…" at bounding box center [510, 333] width 699 height 514
drag, startPoint x: 179, startPoint y: 165, endPoint x: 137, endPoint y: 266, distance: 109.6
click at [137, 266] on div "Toggle navigation Home Practice Questions Speaking Practice Read Aloud Repeat S…" at bounding box center [441, 304] width 882 height 784
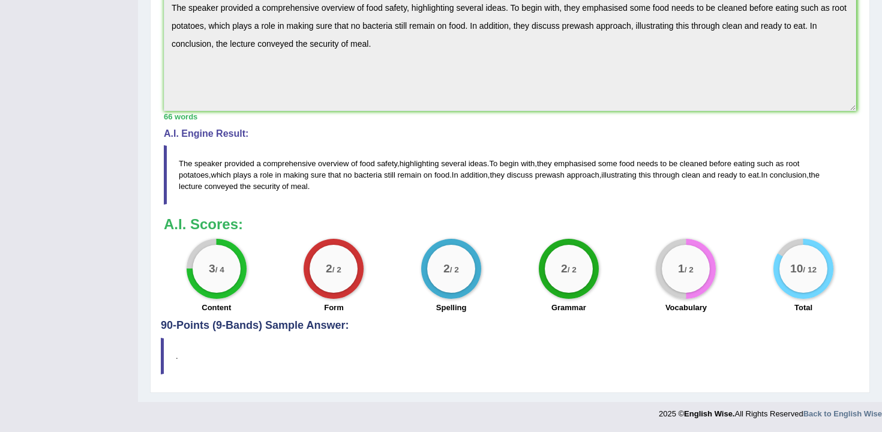
scroll to position [0, 0]
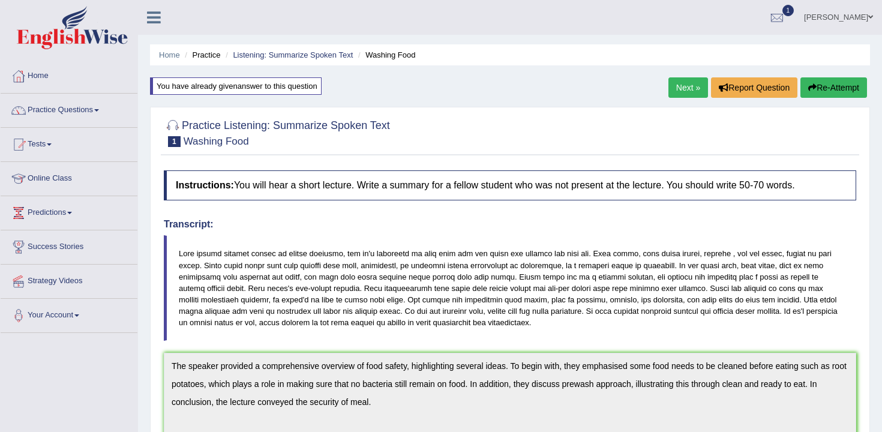
click at [842, 79] on button "Re-Attempt" at bounding box center [834, 87] width 67 height 20
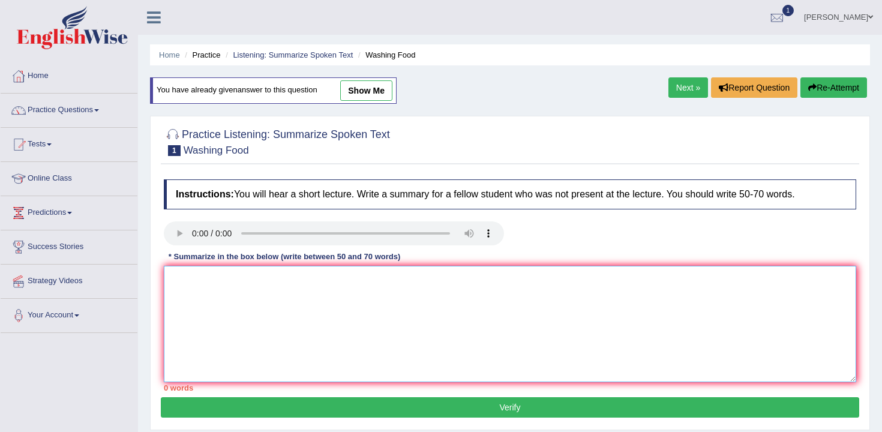
click at [492, 314] on textarea at bounding box center [510, 324] width 693 height 116
paste textarea "he speaker provided a comprehensive overview of food safety, highlighting sever…"
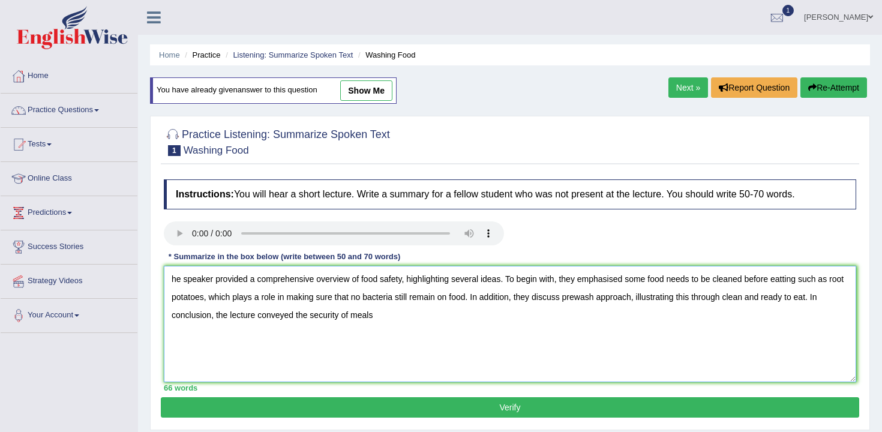
click at [349, 317] on textarea "he speaker provided a comprehensive overview of food safety, highlighting sever…" at bounding box center [510, 324] width 693 height 116
click at [356, 317] on textarea "he speaker provided a comprehensive overview of food safety, highlighting sever…" at bounding box center [510, 324] width 693 height 116
type textarea "he speaker provided a comprehensive overview of food safety, highlighting sever…"
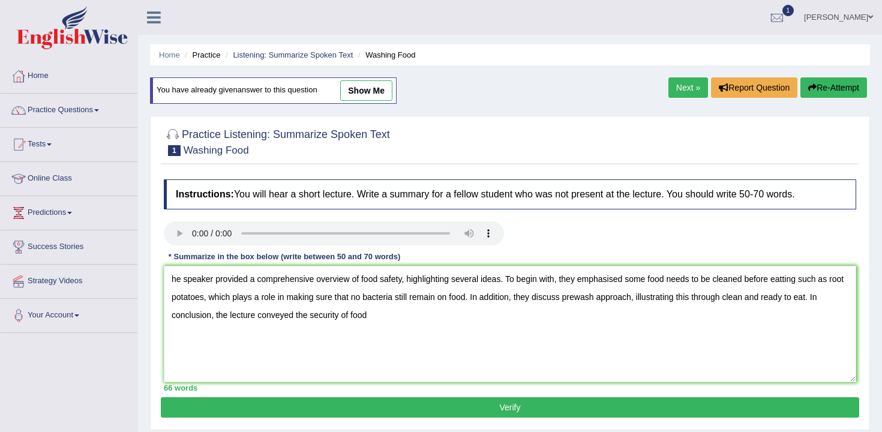
click at [442, 402] on button "Verify" at bounding box center [510, 407] width 699 height 20
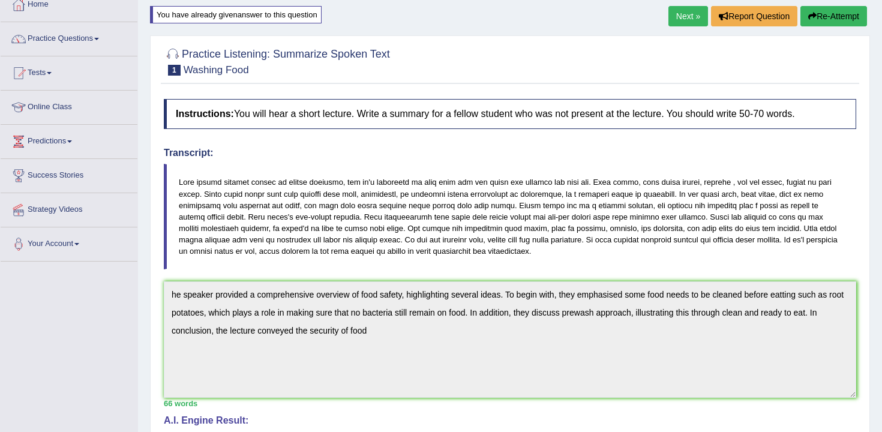
scroll to position [64, 0]
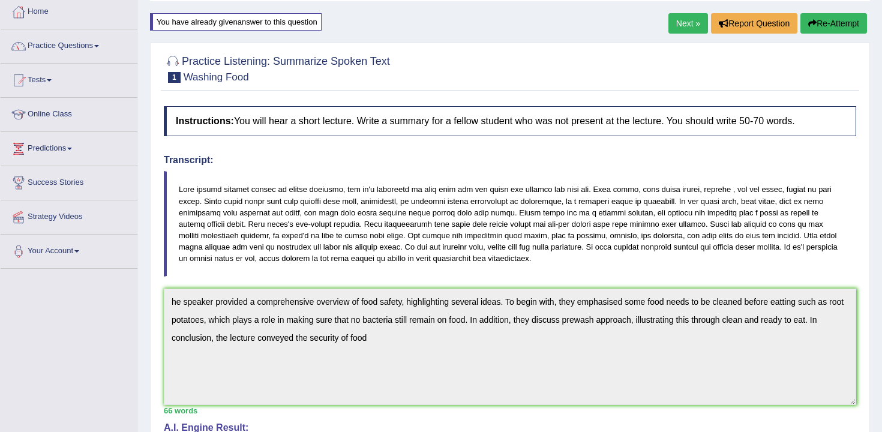
click at [817, 32] on button "Re-Attempt" at bounding box center [834, 23] width 67 height 20
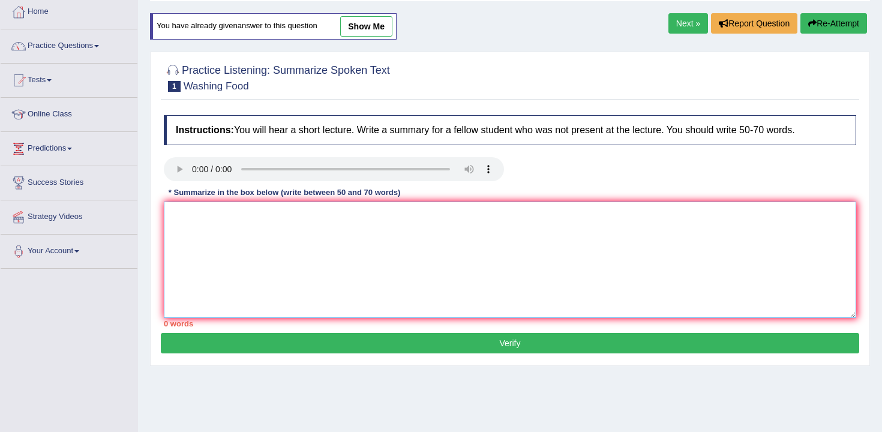
click at [511, 248] on textarea at bounding box center [510, 260] width 693 height 116
paste textarea "he speaker provided a comprehensive overview of food safety, highlighting sever…"
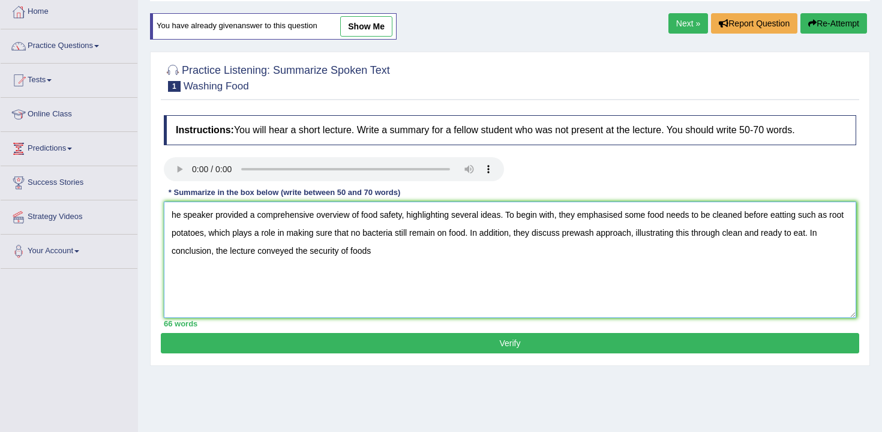
click at [173, 218] on textarea "he speaker provided a comprehensive overview of food safety, highlighting sever…" at bounding box center [510, 260] width 693 height 116
click at [795, 218] on textarea "The speaker provided a comprehensive overview of food safety, highlighting seve…" at bounding box center [510, 260] width 693 height 116
click at [427, 247] on textarea "The speaker provided a comprehensive overview of food safety, highlighting seve…" at bounding box center [510, 260] width 693 height 116
type textarea "The speaker provided a comprehensive overview of food safety, highlighting seve…"
click at [460, 336] on button "Verify" at bounding box center [510, 343] width 699 height 20
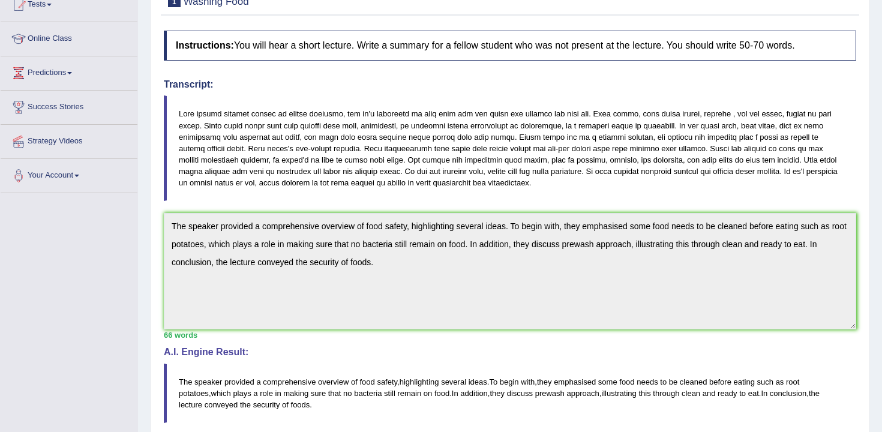
scroll to position [149, 0]
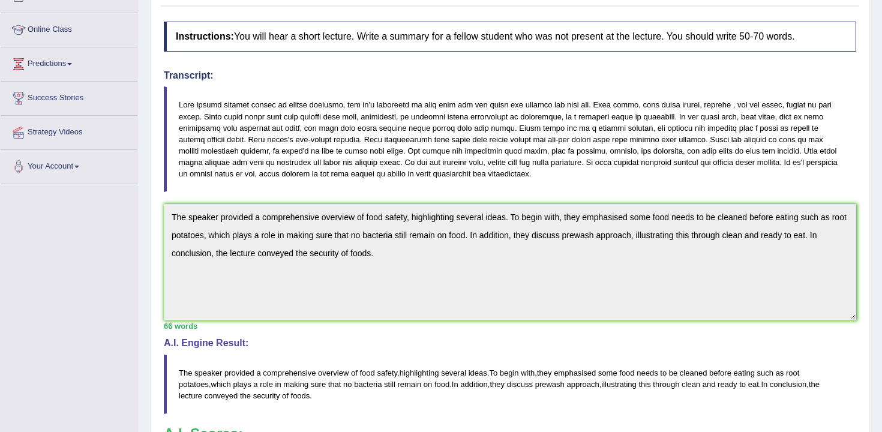
click at [151, 218] on div "Practice Listening: Summarize Spoken Text 1 Washing Food Instructions: You will…" at bounding box center [510, 280] width 720 height 645
